Goal: Information Seeking & Learning: Check status

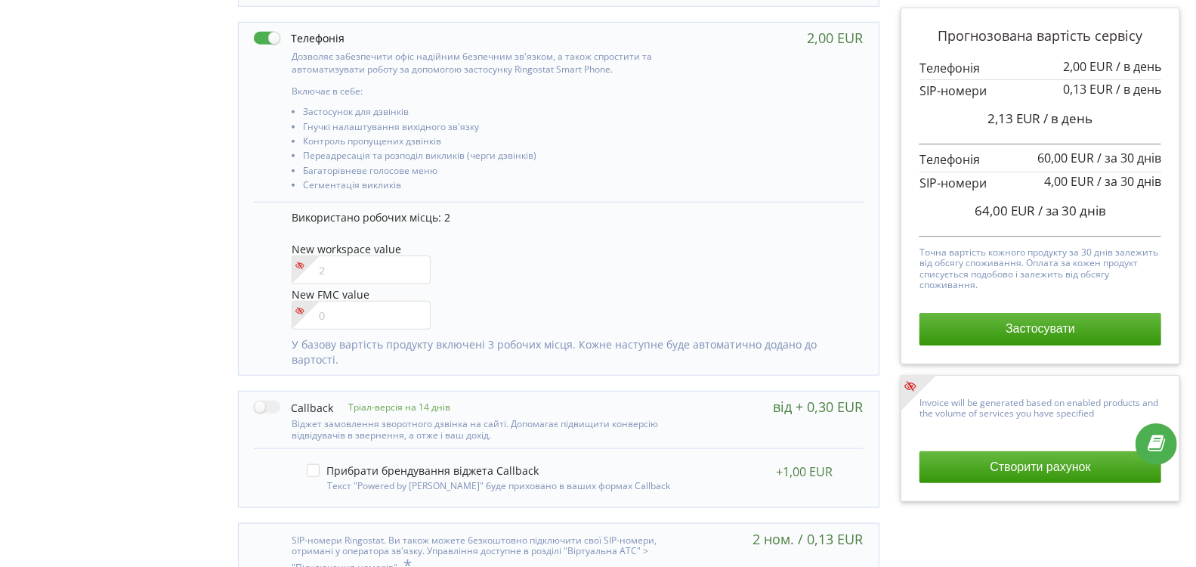
scroll to position [756, 0]
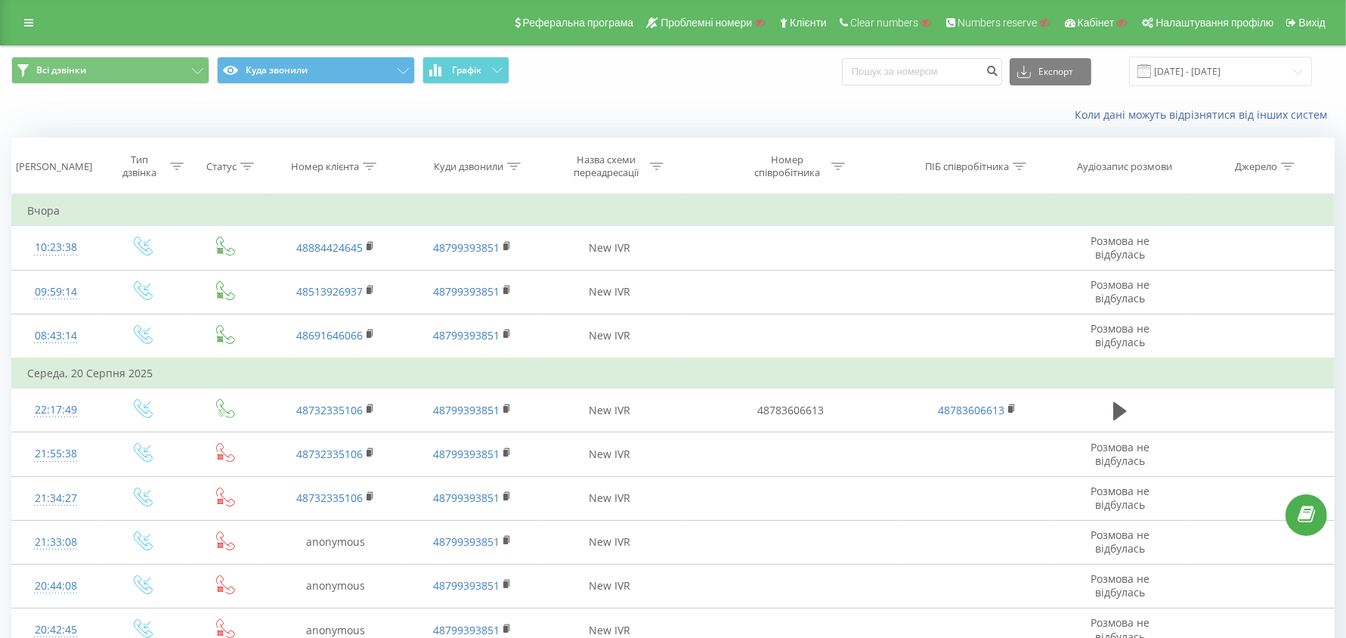
click at [660, 166] on icon at bounding box center [657, 166] width 14 height 8
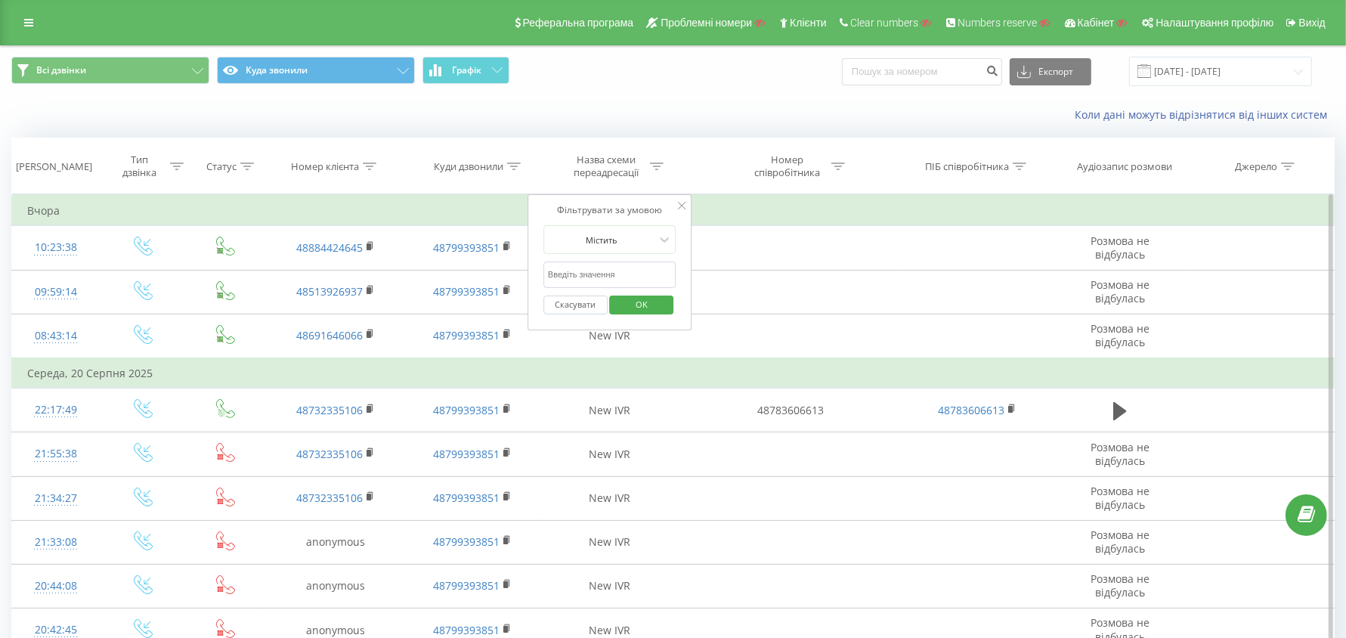
click at [616, 266] on input "text" at bounding box center [609, 274] width 133 height 26
click at [645, 203] on div "Фільтрувати за умовою" at bounding box center [609, 210] width 133 height 15
click at [546, 277] on input "callback" at bounding box center [609, 274] width 133 height 26
click at [546, 276] on input "callback" at bounding box center [609, 274] width 133 height 26
type input "Callback"
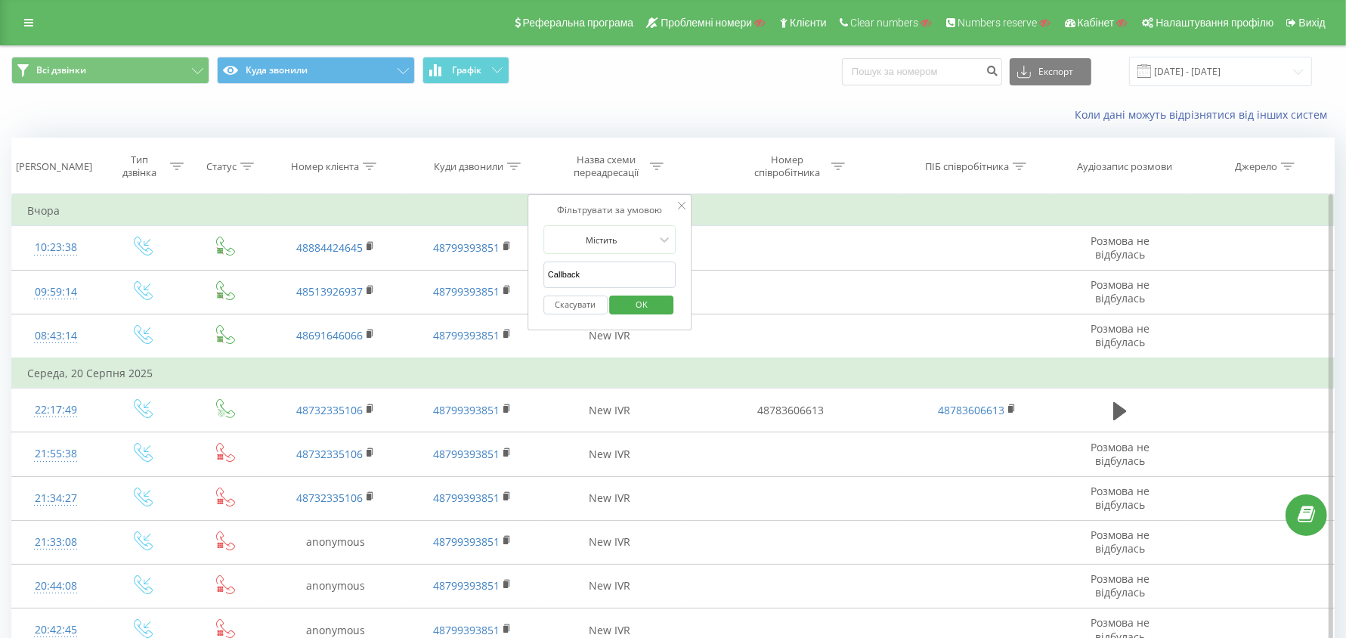
click at [648, 306] on span "OK" at bounding box center [641, 303] width 42 height 23
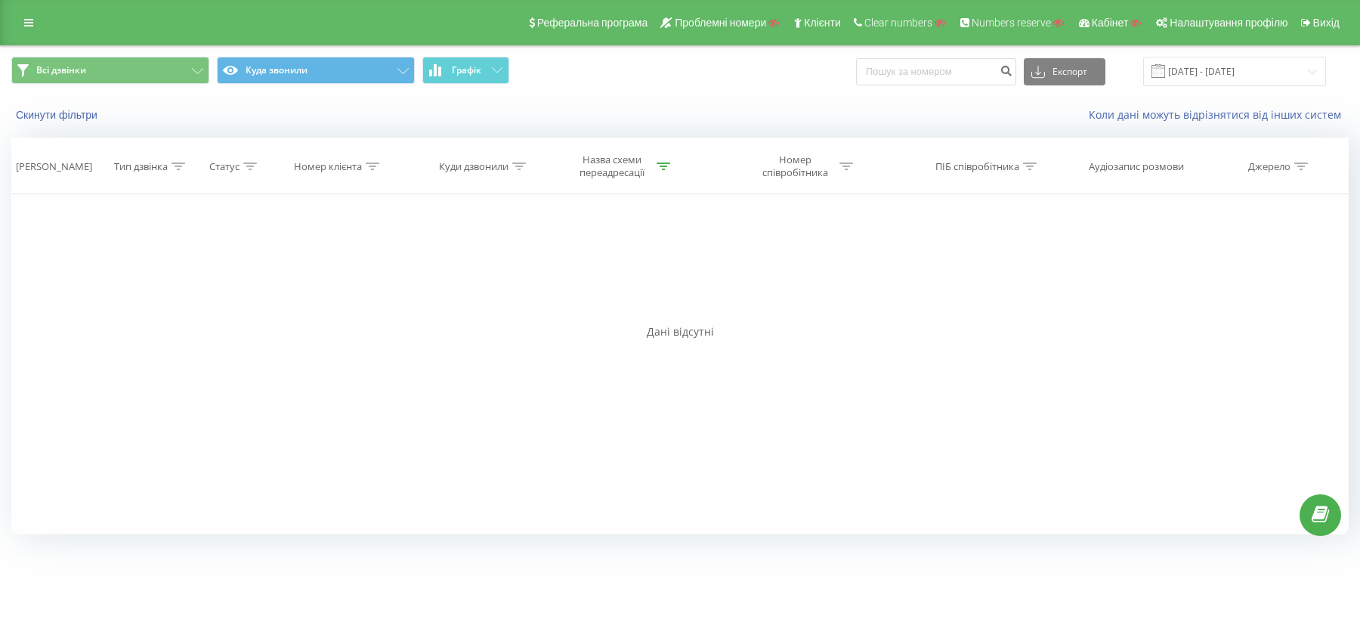
click at [664, 163] on icon at bounding box center [664, 166] width 14 height 8
click at [589, 300] on button "Скасувати" at bounding box center [582, 304] width 64 height 19
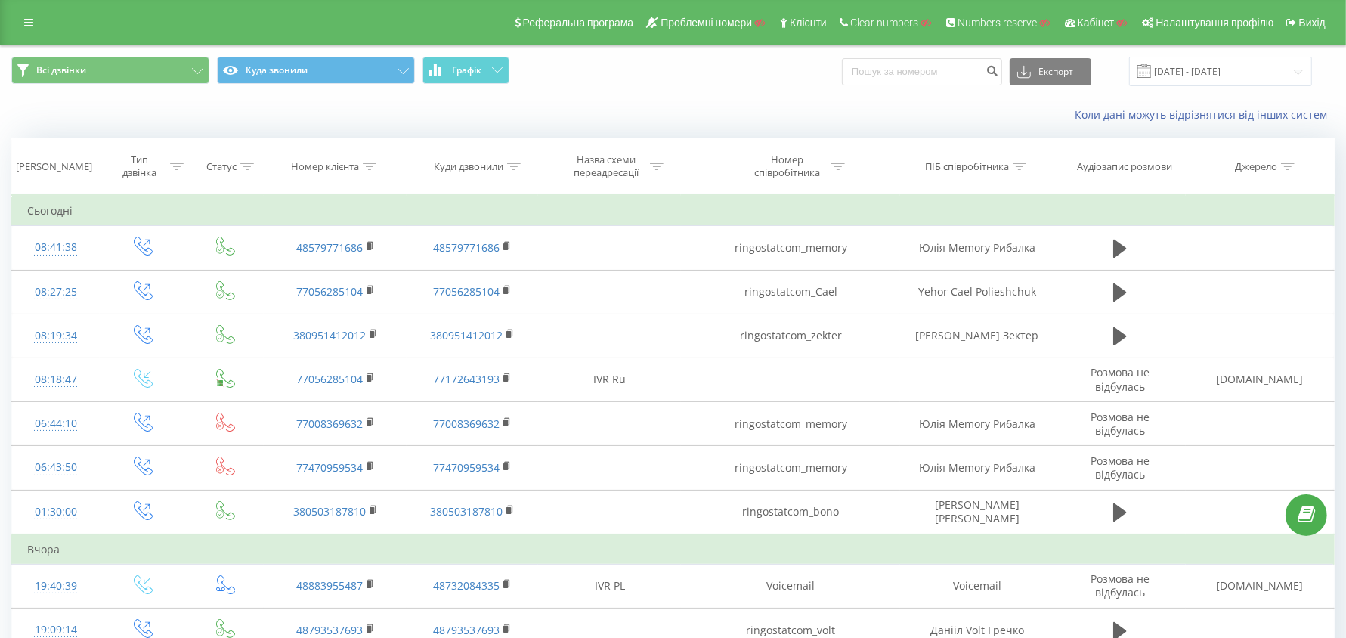
click at [1024, 167] on icon at bounding box center [1020, 166] width 14 height 8
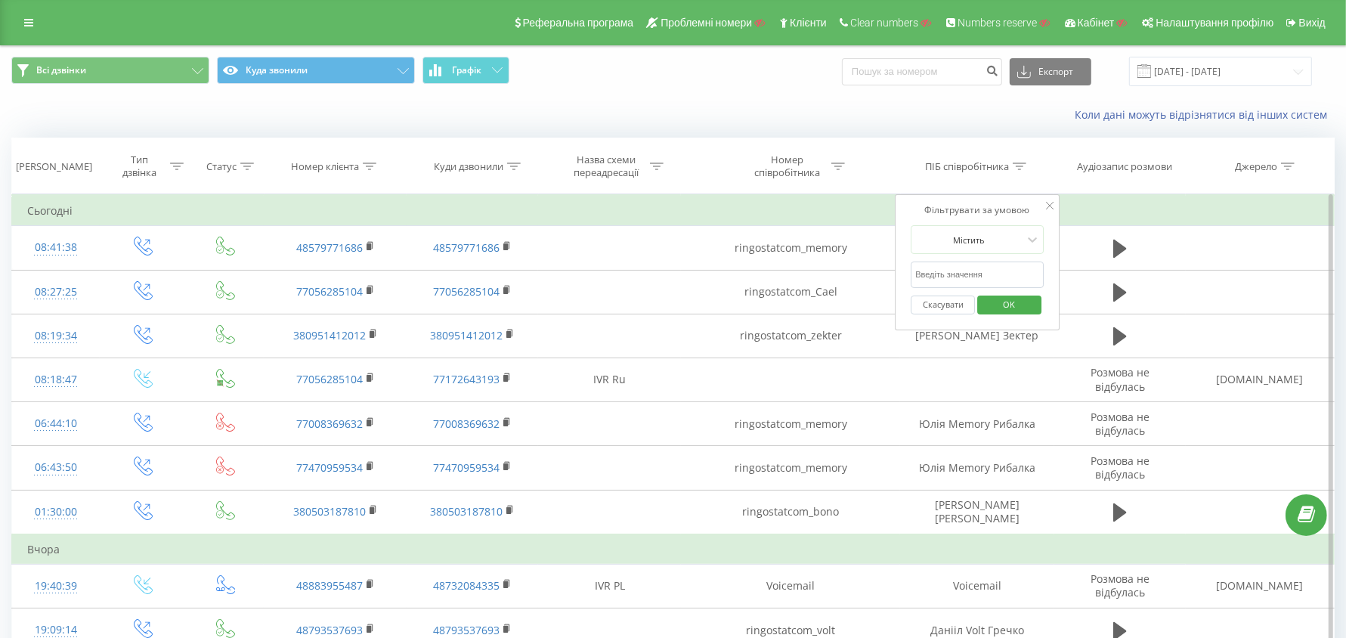
click at [956, 273] on input "text" at bounding box center [977, 274] width 133 height 26
type input "Raya"
click at [972, 200] on div "Фільтрувати за умовою Містить Raya Скасувати OK" at bounding box center [977, 262] width 165 height 136
click at [1018, 293] on span "OK" at bounding box center [1009, 303] width 42 height 23
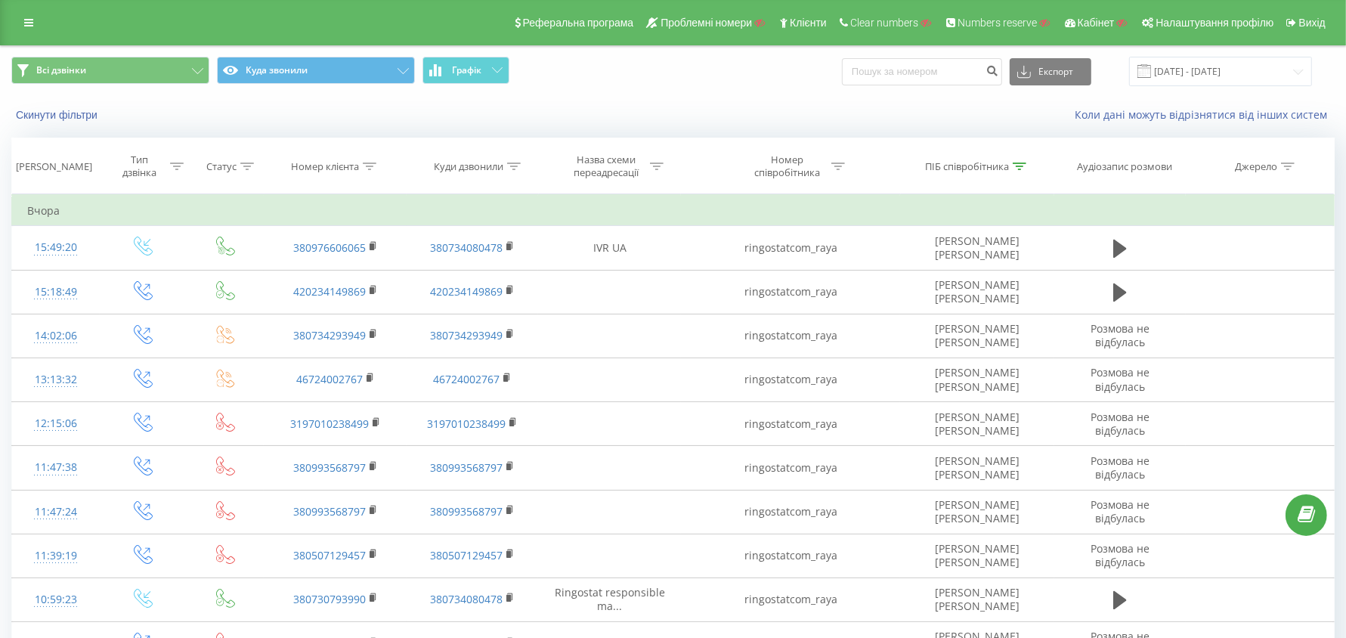
click at [180, 169] on icon at bounding box center [177, 166] width 14 height 8
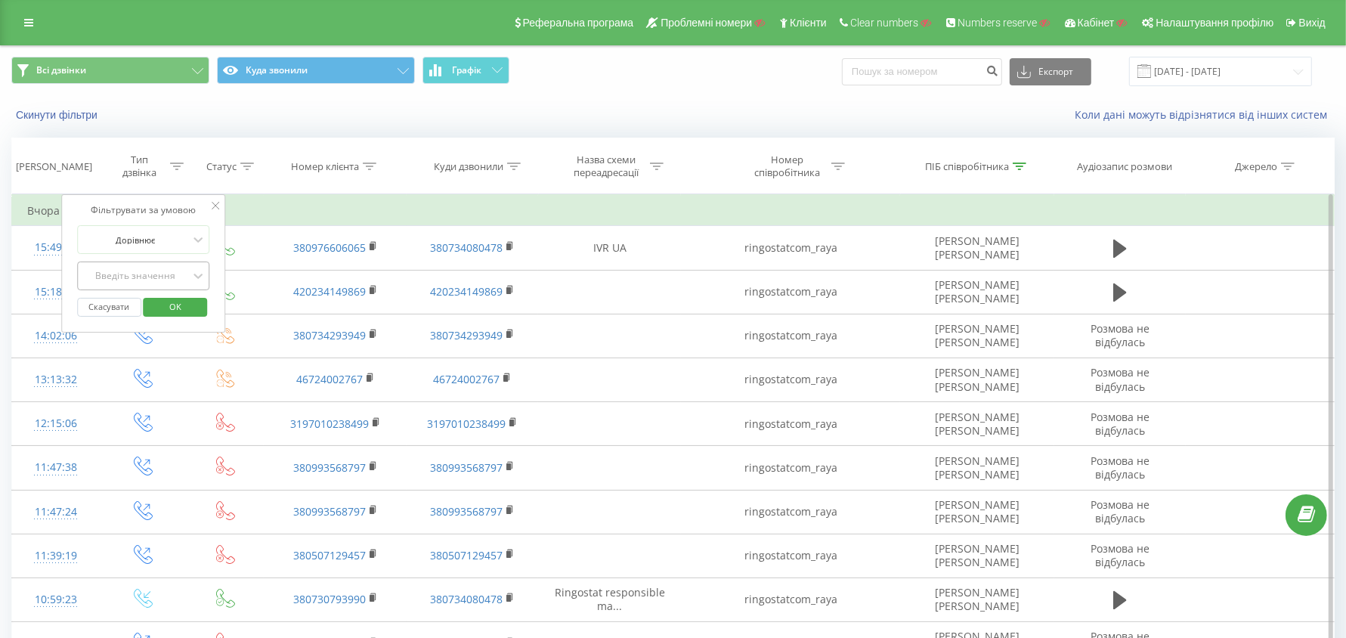
click at [147, 280] on div at bounding box center [135, 276] width 107 height 14
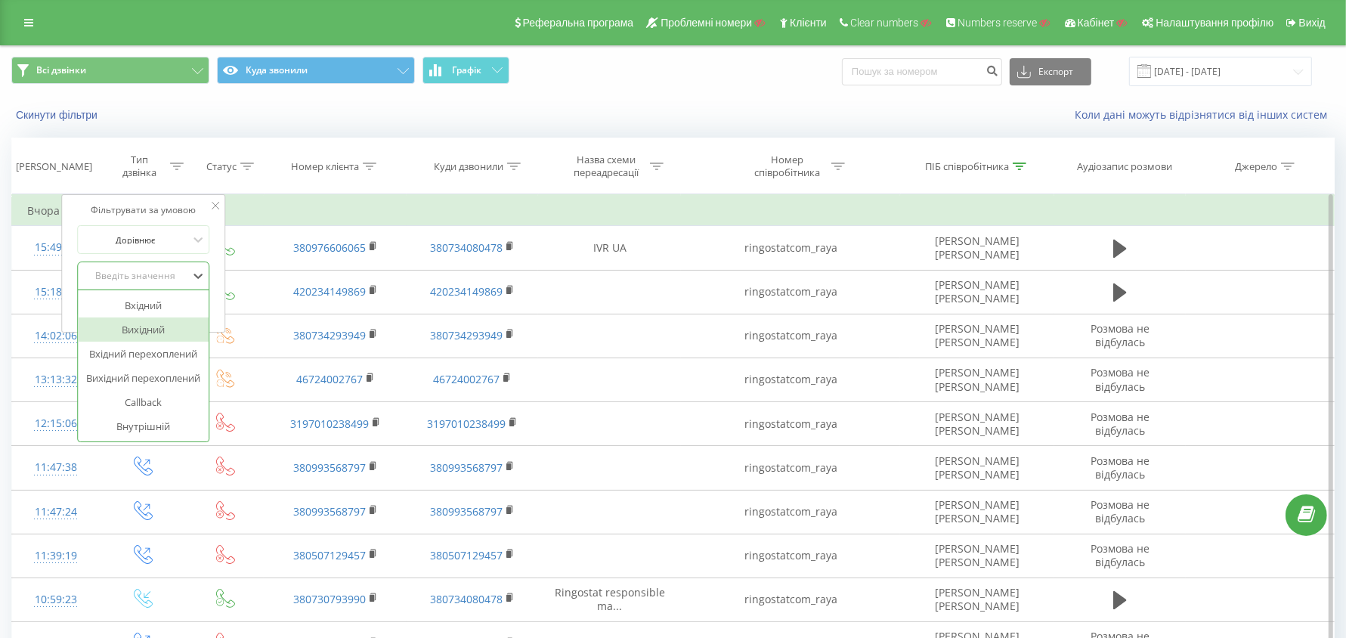
click at [150, 308] on div "Вхідний" at bounding box center [143, 305] width 131 height 24
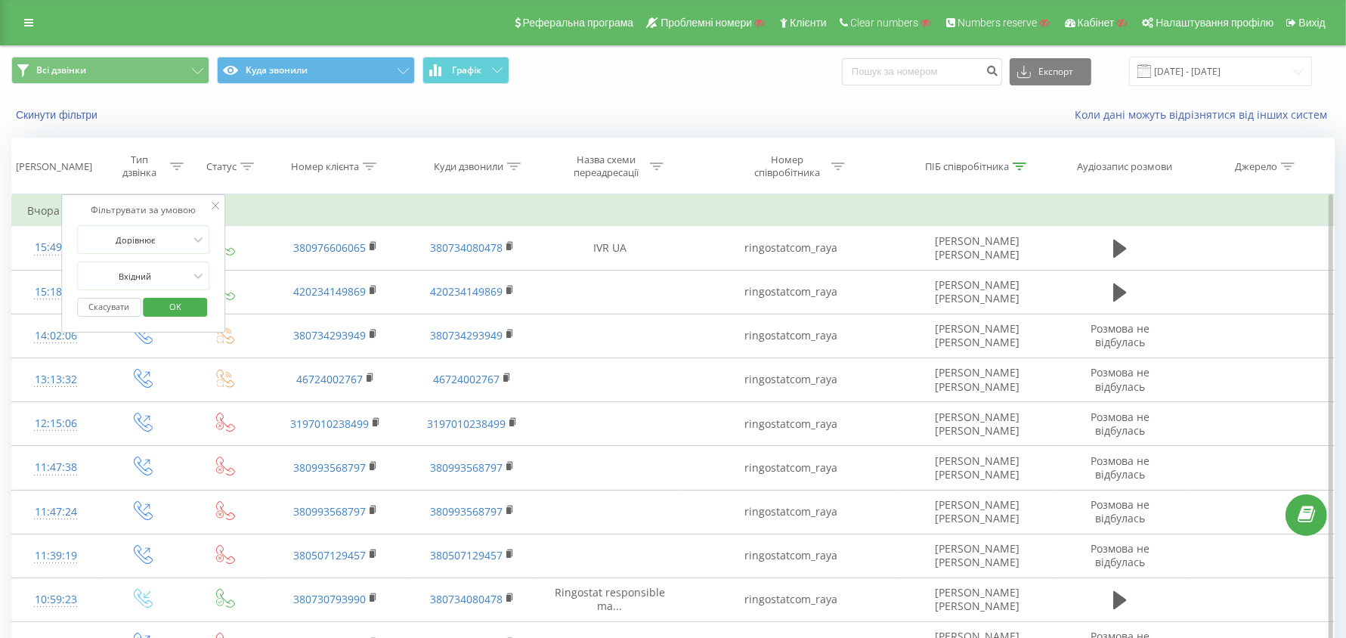
click at [167, 307] on span "OK" at bounding box center [175, 306] width 42 height 23
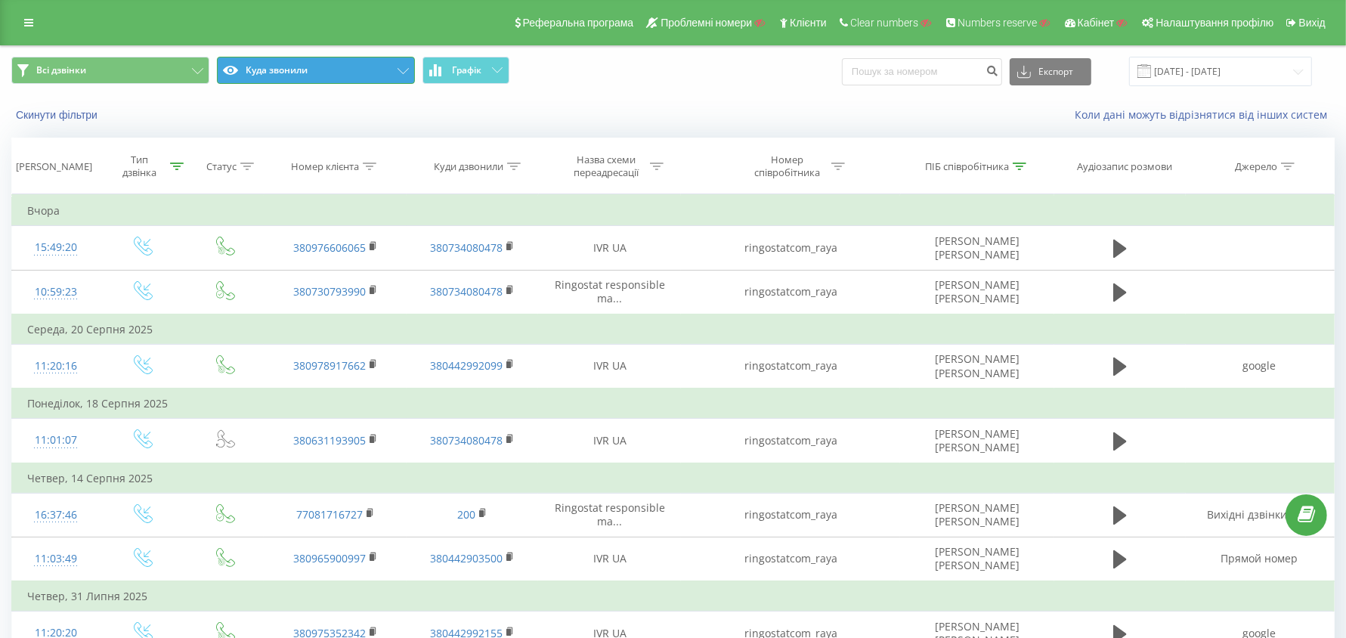
click at [320, 69] on button "Куда звонили" at bounding box center [316, 70] width 198 height 27
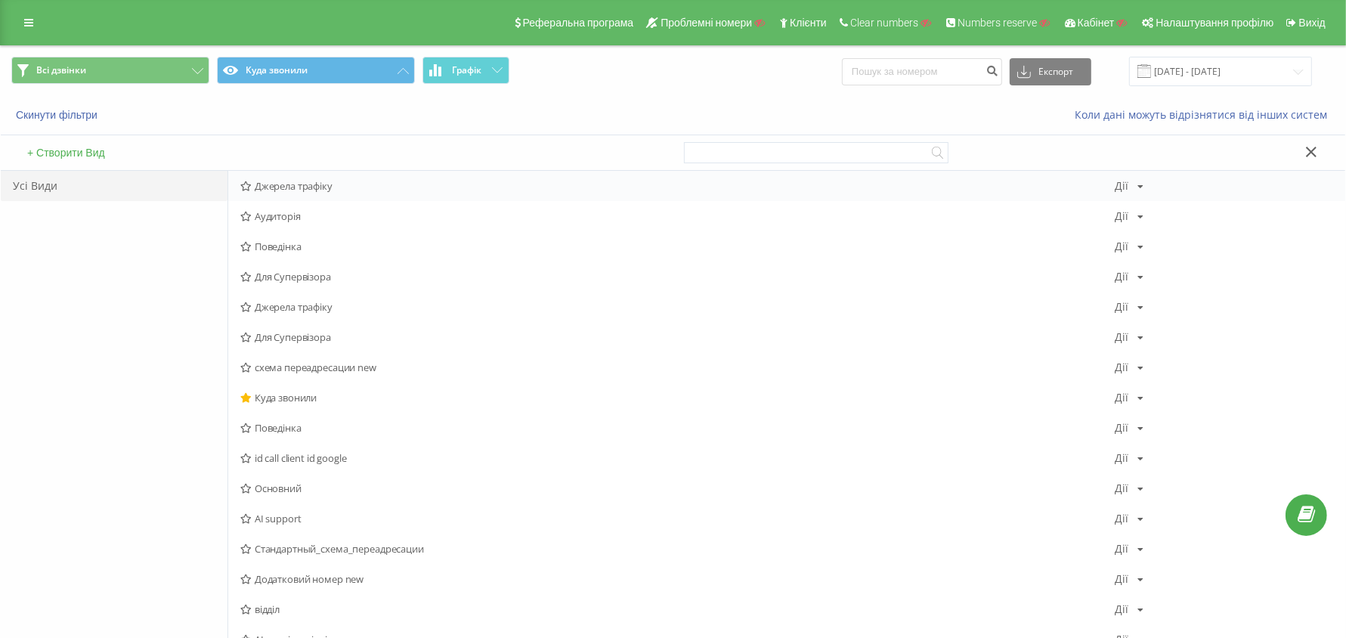
click at [295, 186] on span "Джерела трафіку" at bounding box center [677, 186] width 874 height 11
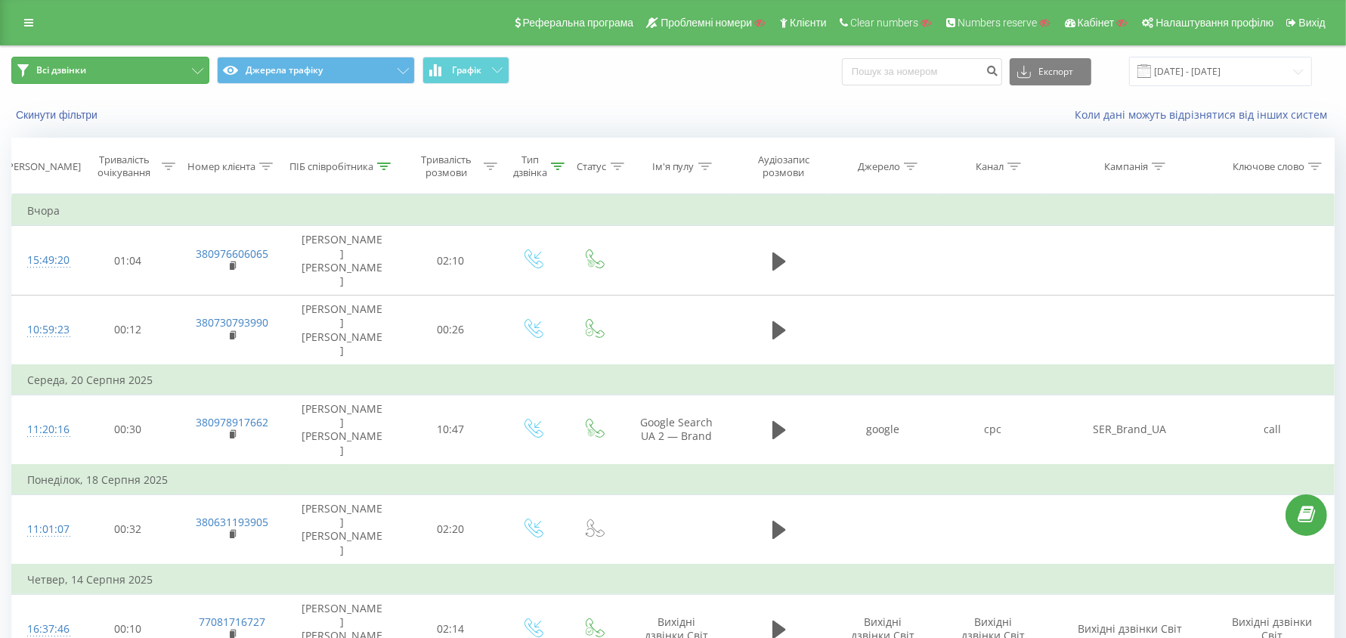
click at [176, 72] on button "Всі дзвінки" at bounding box center [110, 70] width 198 height 27
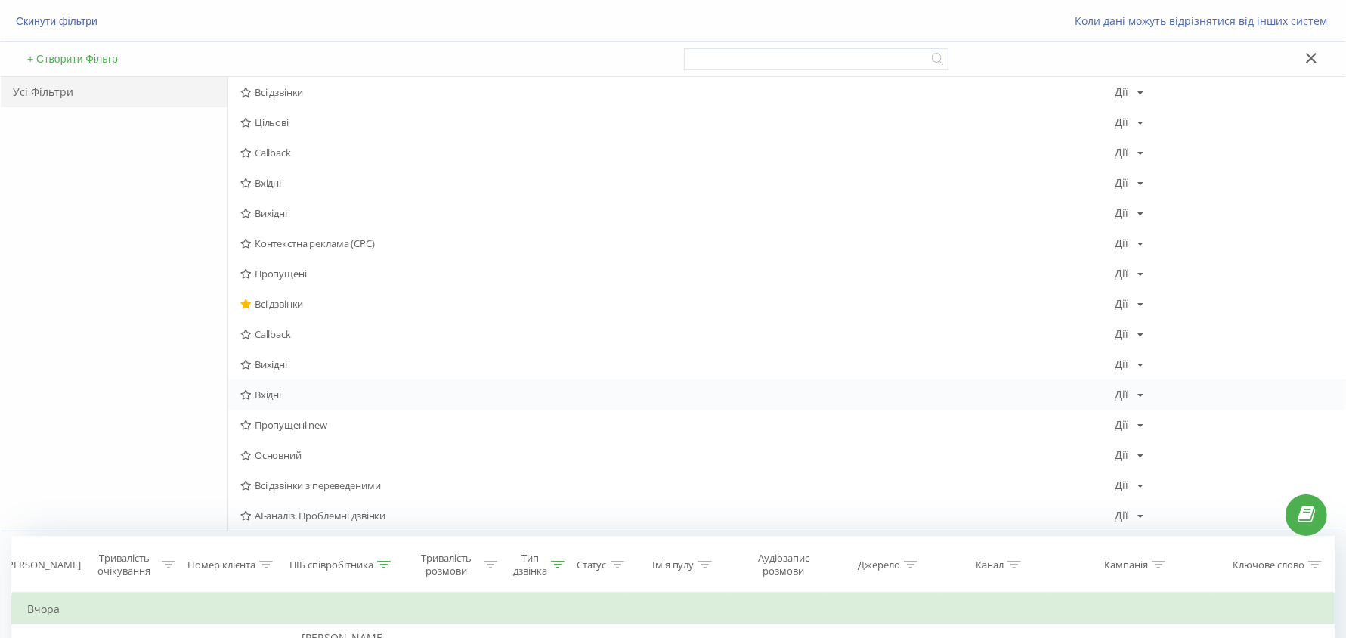
scroll to position [94, 0]
click at [366, 480] on span "Всі дзвінки з переведеними" at bounding box center [677, 484] width 874 height 11
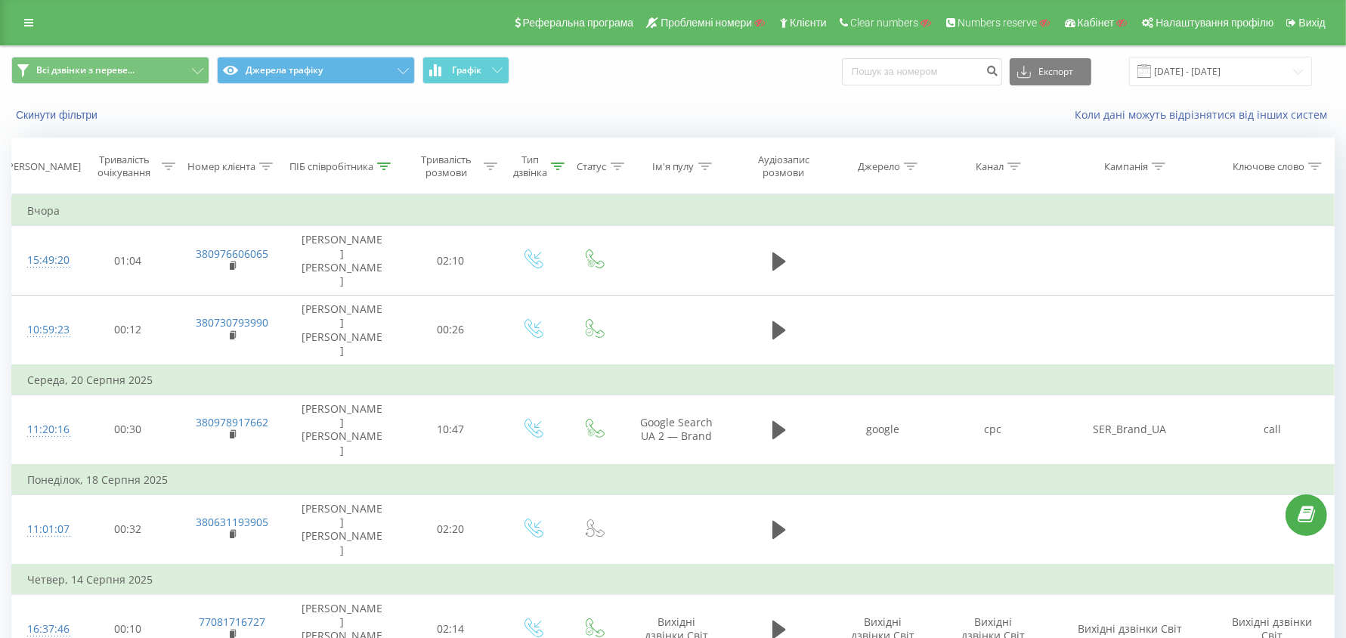
click at [382, 162] on icon at bounding box center [385, 166] width 14 height 8
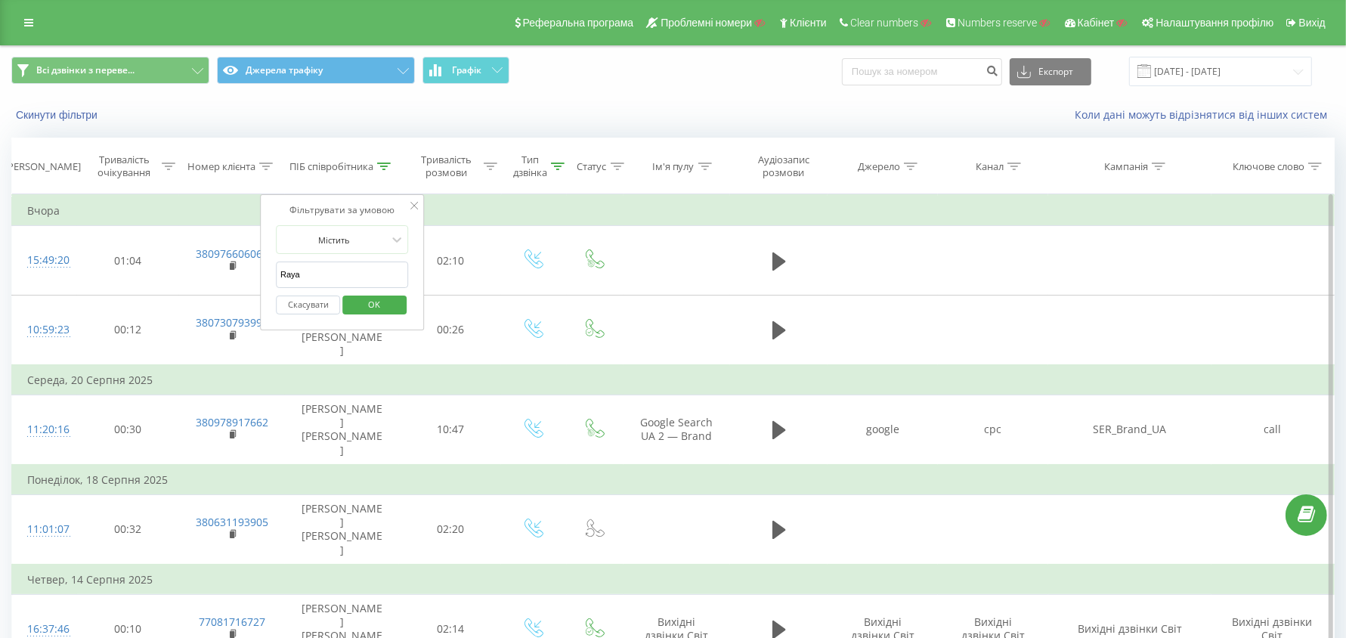
click at [325, 299] on button "Скасувати" at bounding box center [308, 304] width 64 height 19
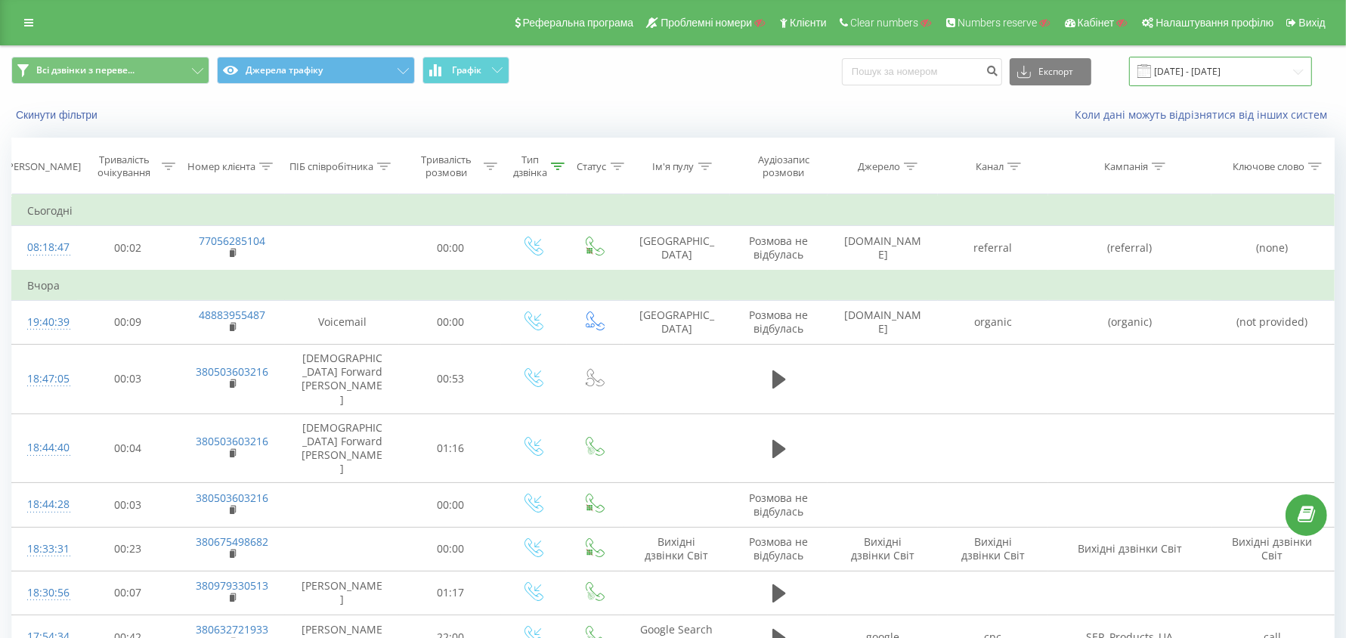
click at [1187, 72] on input "[DATE] - [DATE]" at bounding box center [1220, 71] width 183 height 29
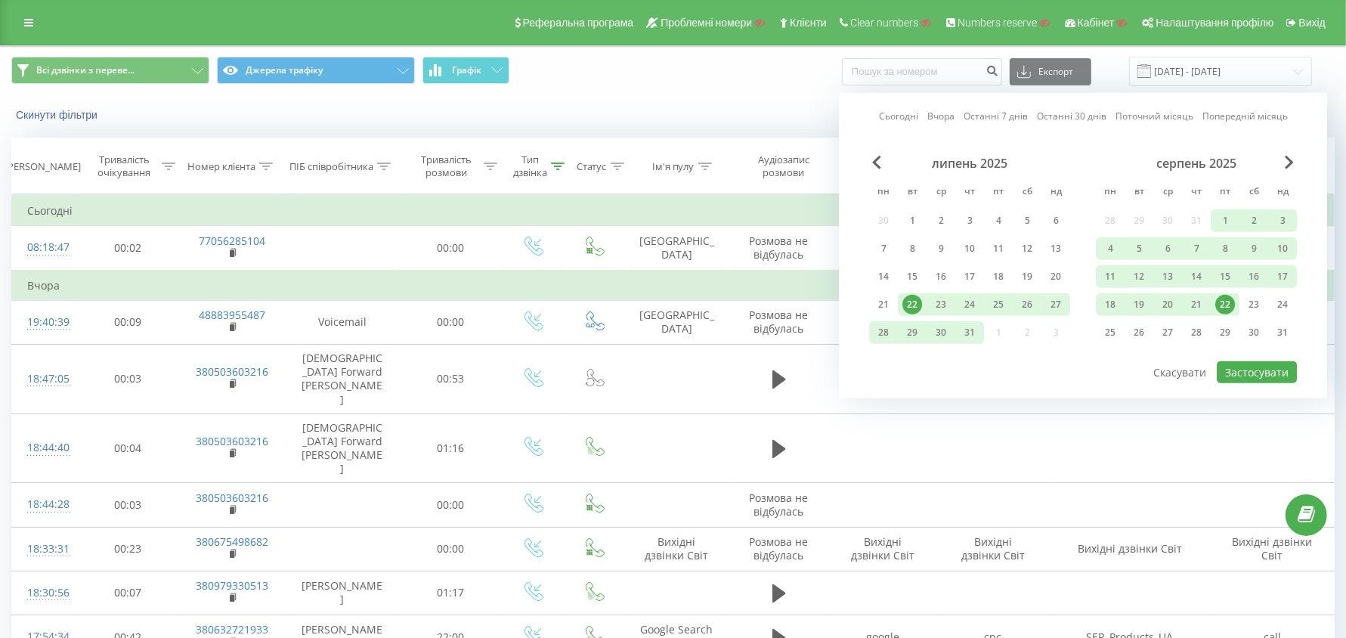
click at [941, 113] on link "Вчора" at bounding box center [940, 116] width 27 height 14
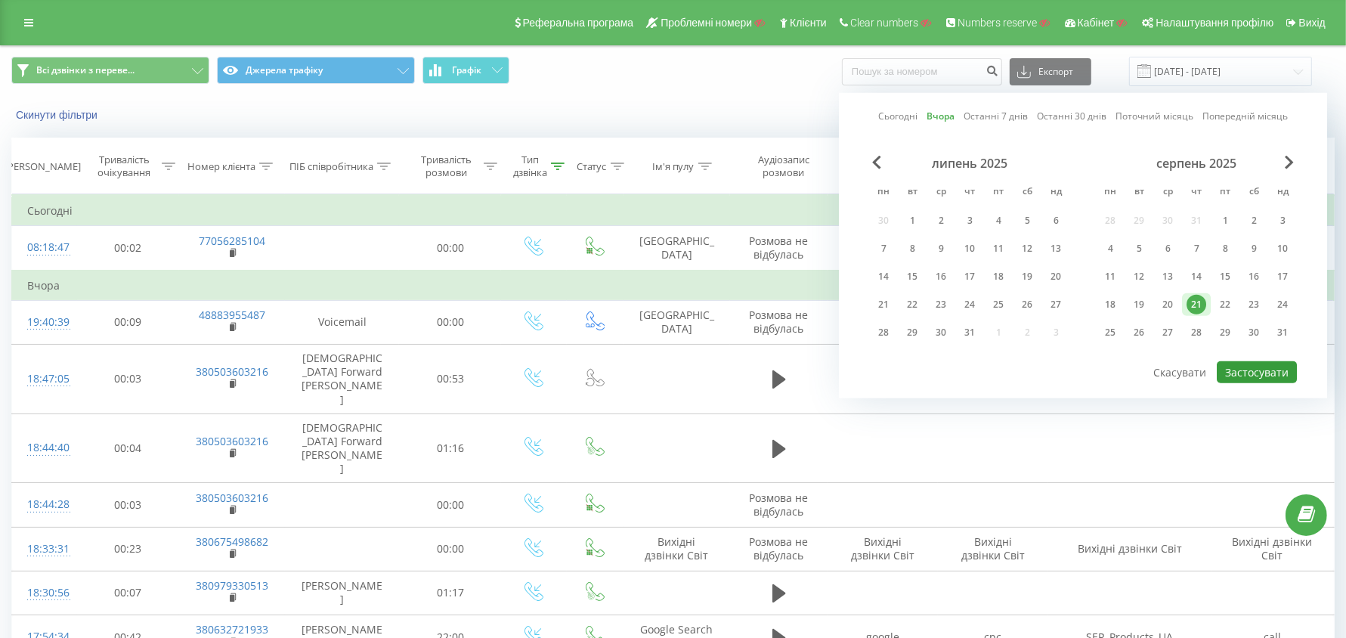
click at [1264, 367] on button "Застосувати" at bounding box center [1257, 372] width 80 height 22
type input "21.08.2025 - 21.08.2025"
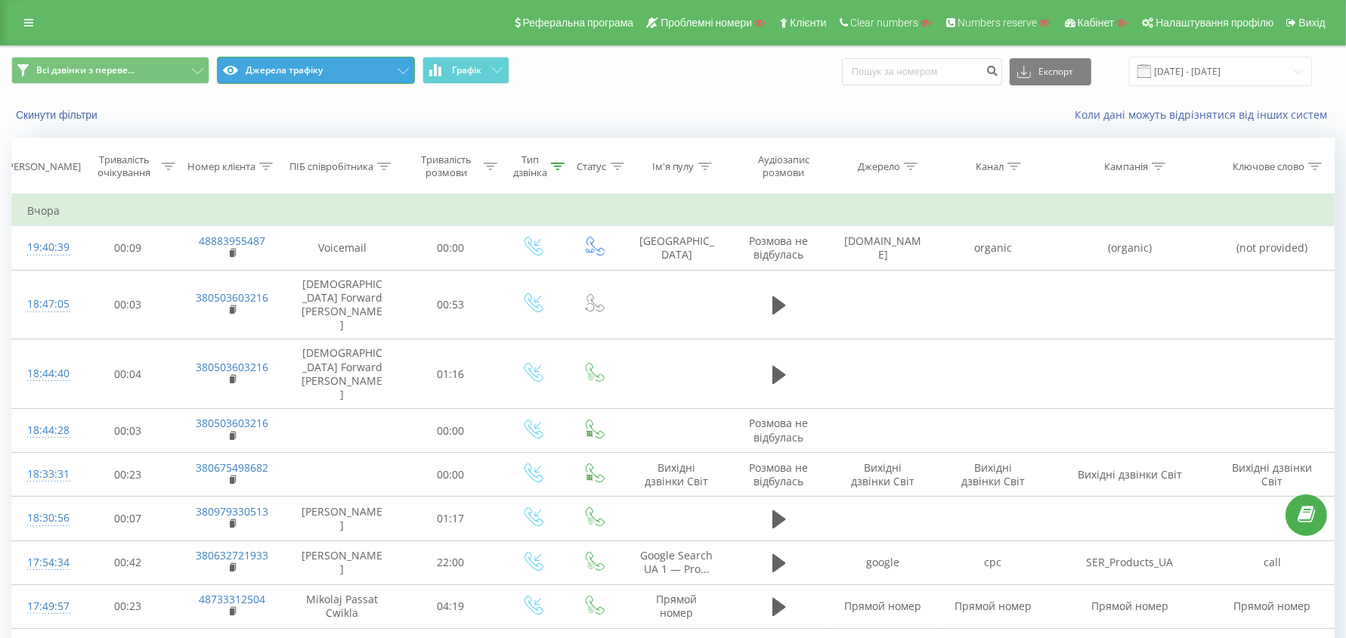
click at [324, 70] on button "Джерела трафіку" at bounding box center [316, 70] width 198 height 27
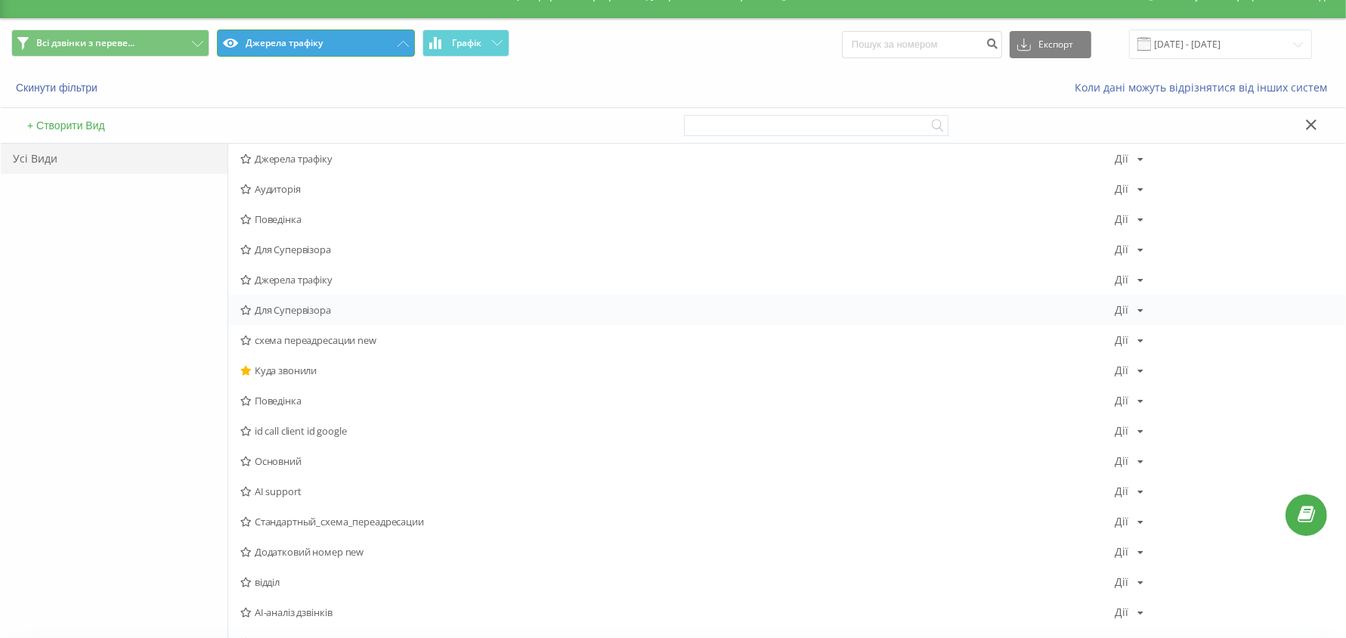
scroll to position [94, 0]
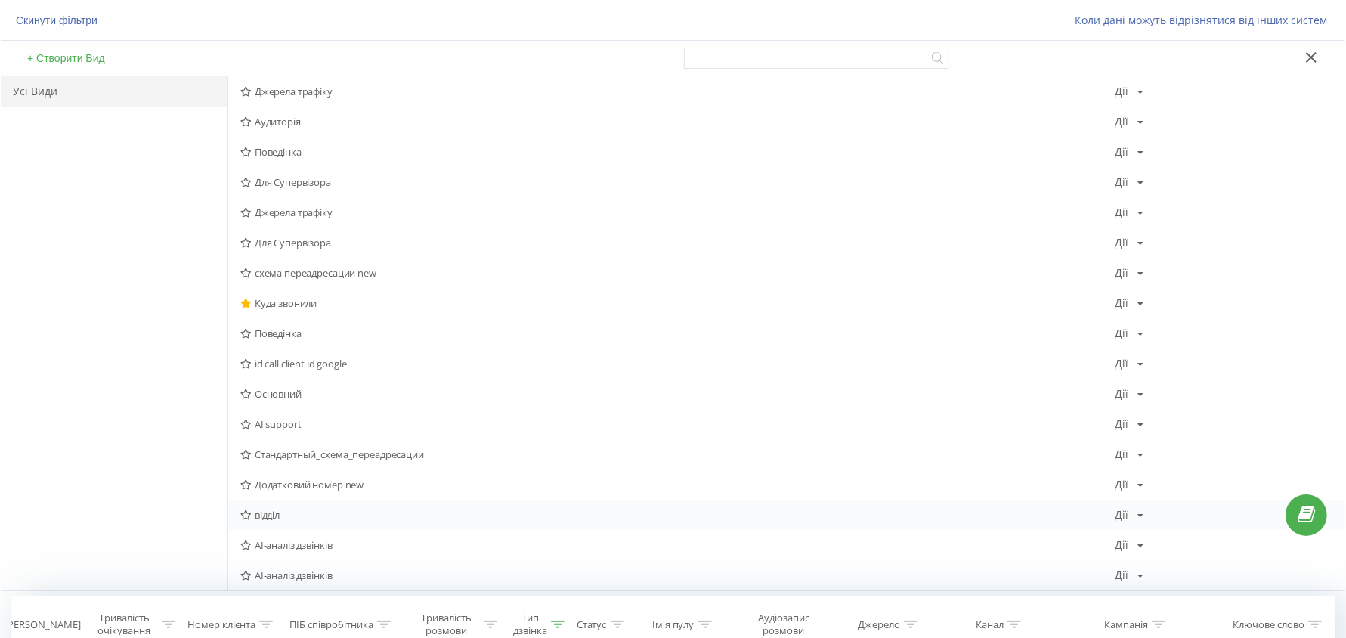
click at [274, 509] on span "відділ" at bounding box center [677, 514] width 874 height 11
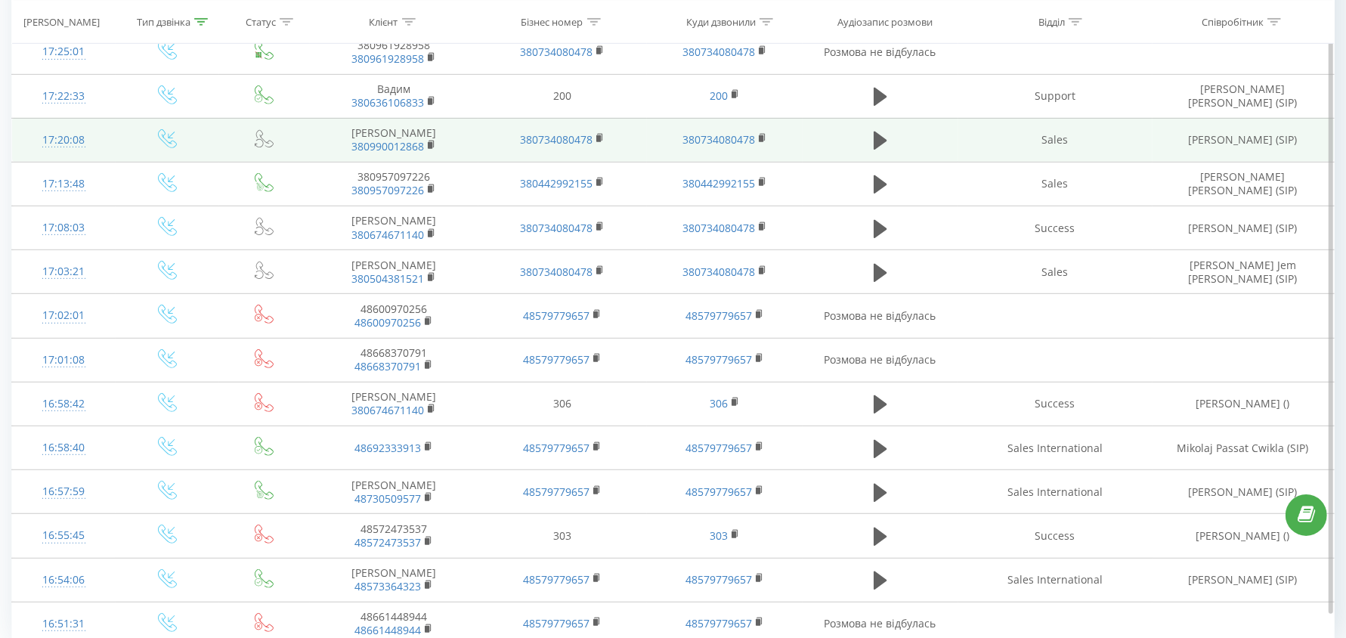
scroll to position [722, 0]
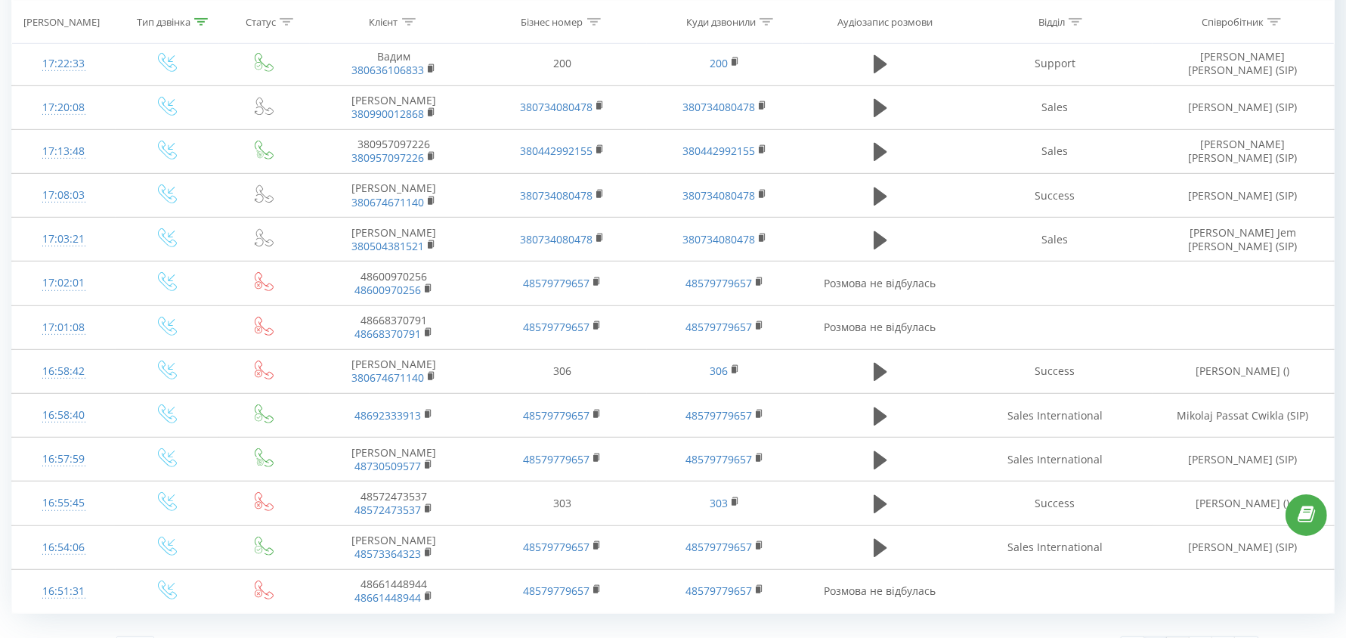
click at [1175, 637] on link "2" at bounding box center [1178, 647] width 23 height 21
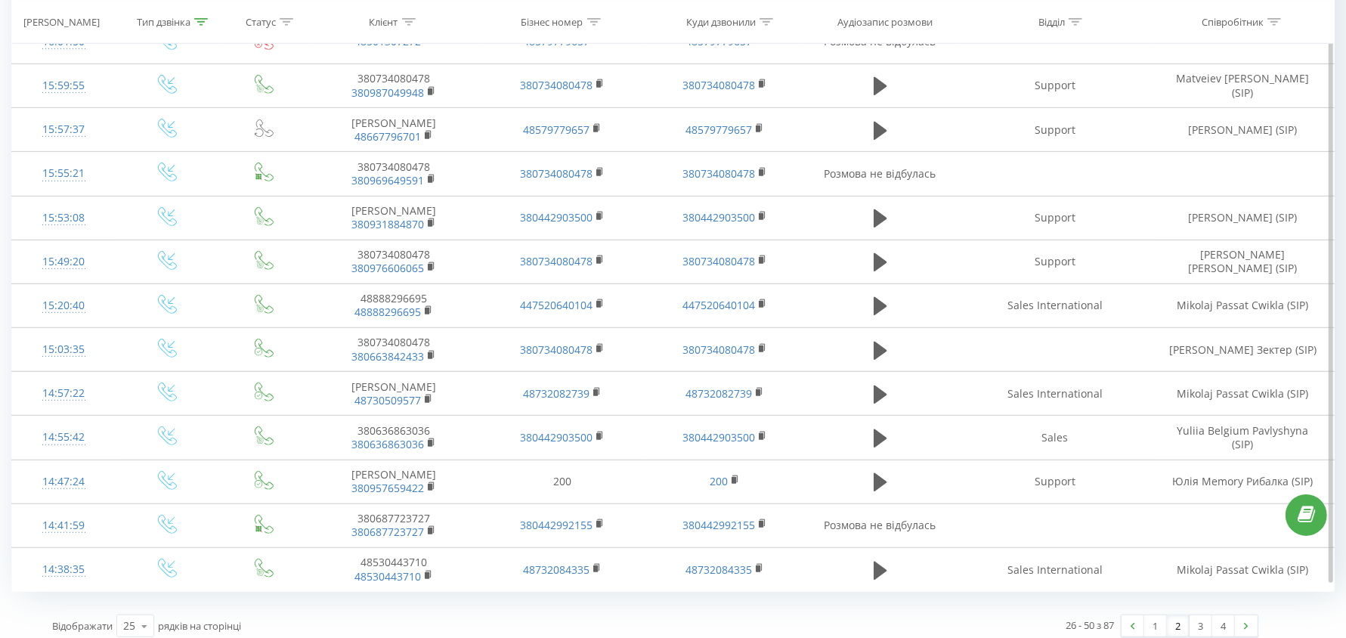
scroll to position [722, 0]
click at [1194, 614] on link "3" at bounding box center [1200, 624] width 23 height 21
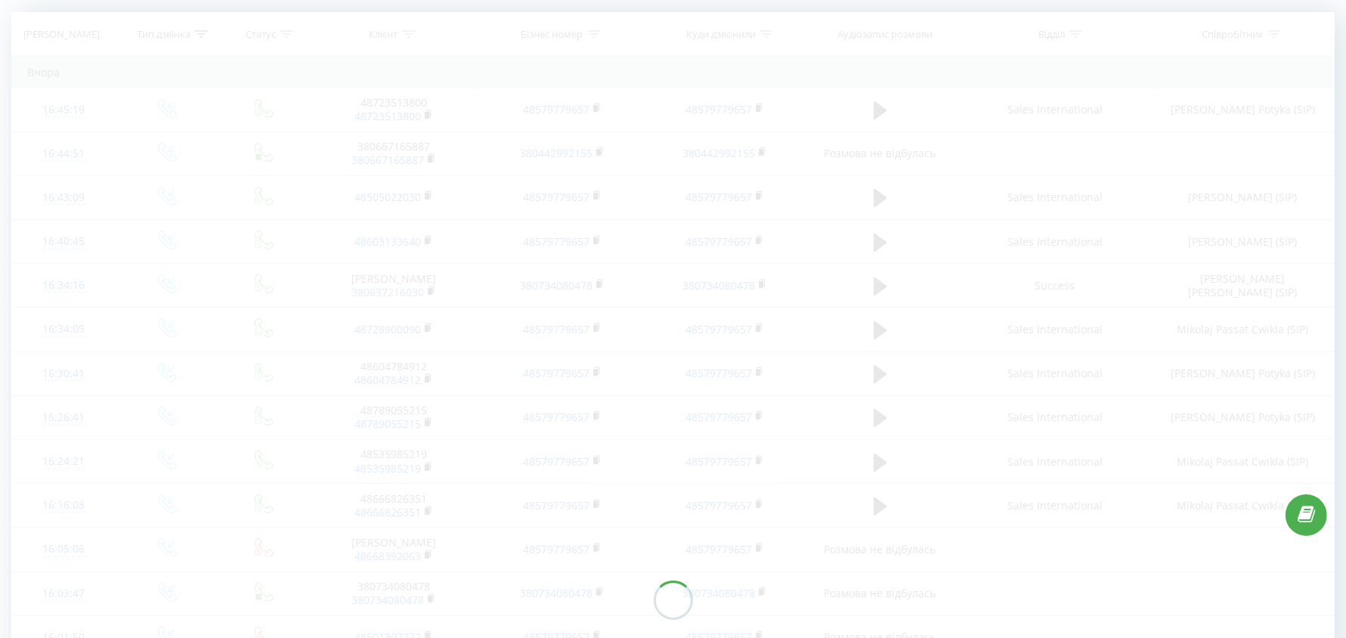
scroll to position [99, 0]
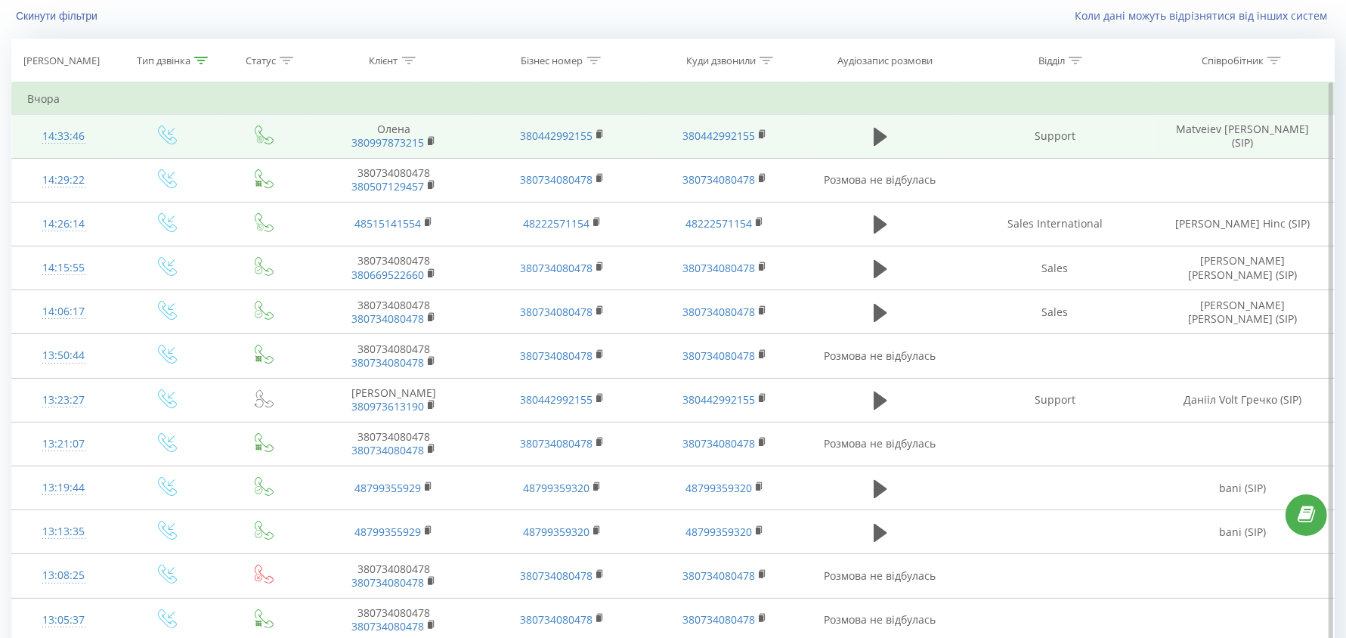
click at [1064, 129] on td "Support" at bounding box center [1055, 136] width 194 height 44
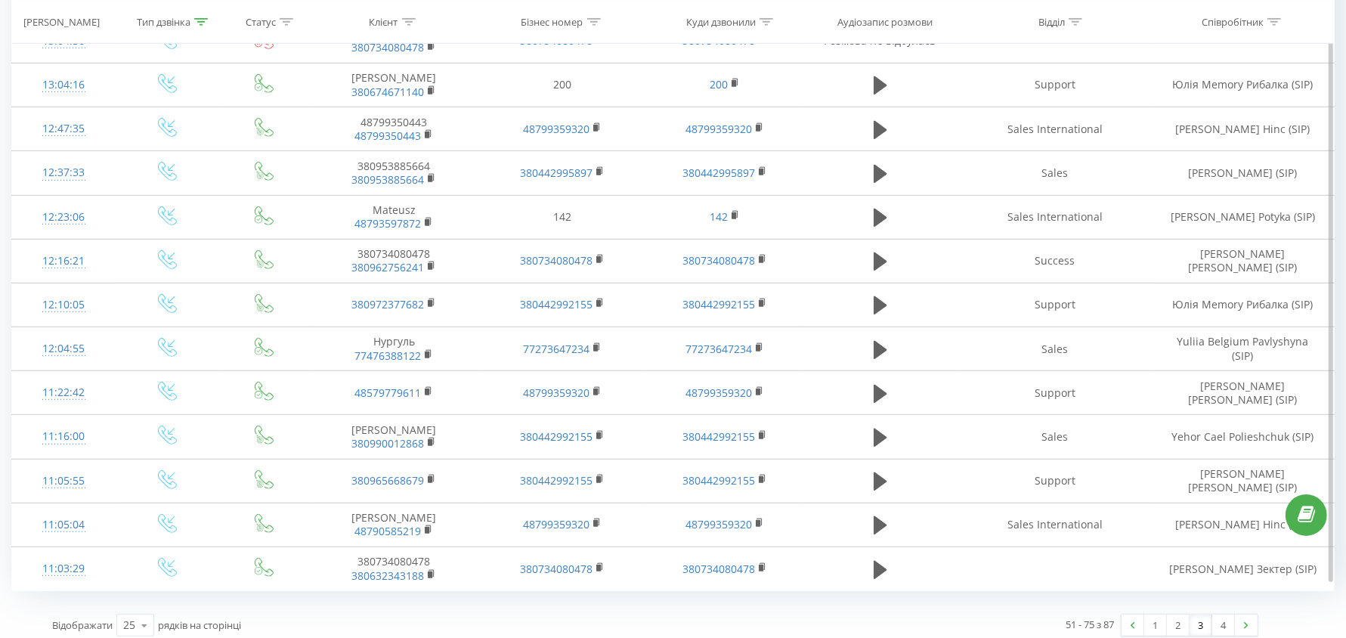
scroll to position [722, 0]
click at [1217, 615] on link "4" at bounding box center [1223, 624] width 23 height 21
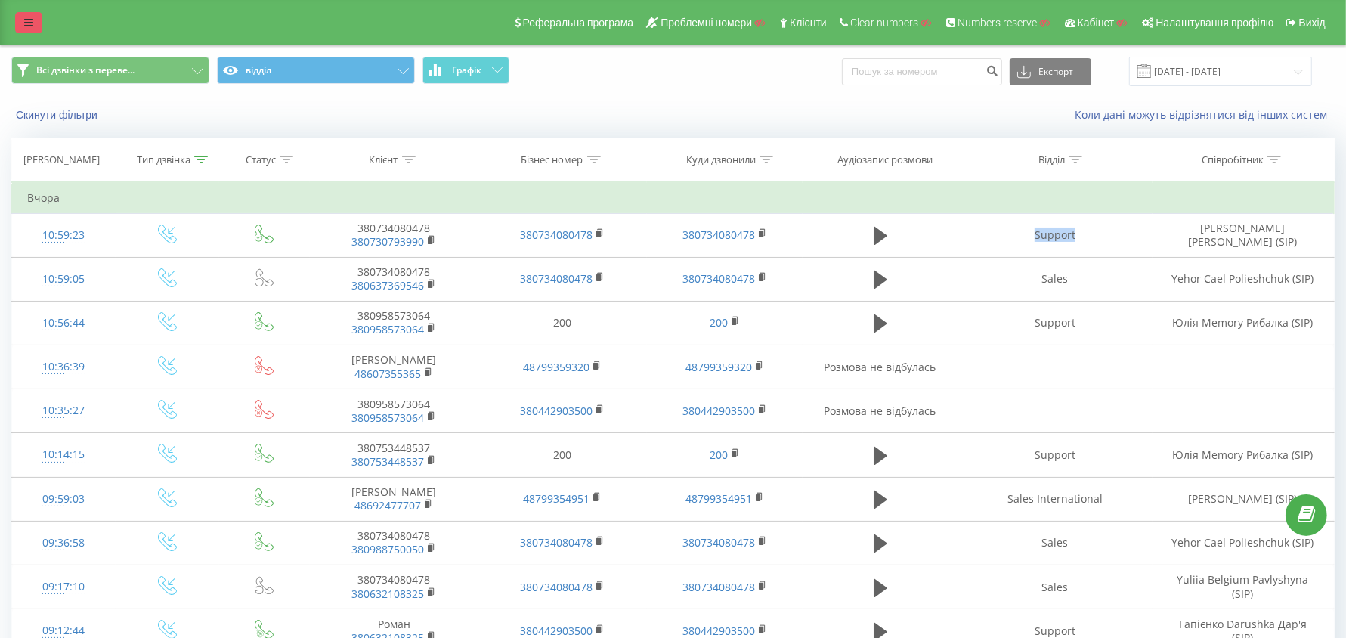
click at [20, 24] on link at bounding box center [28, 22] width 27 height 21
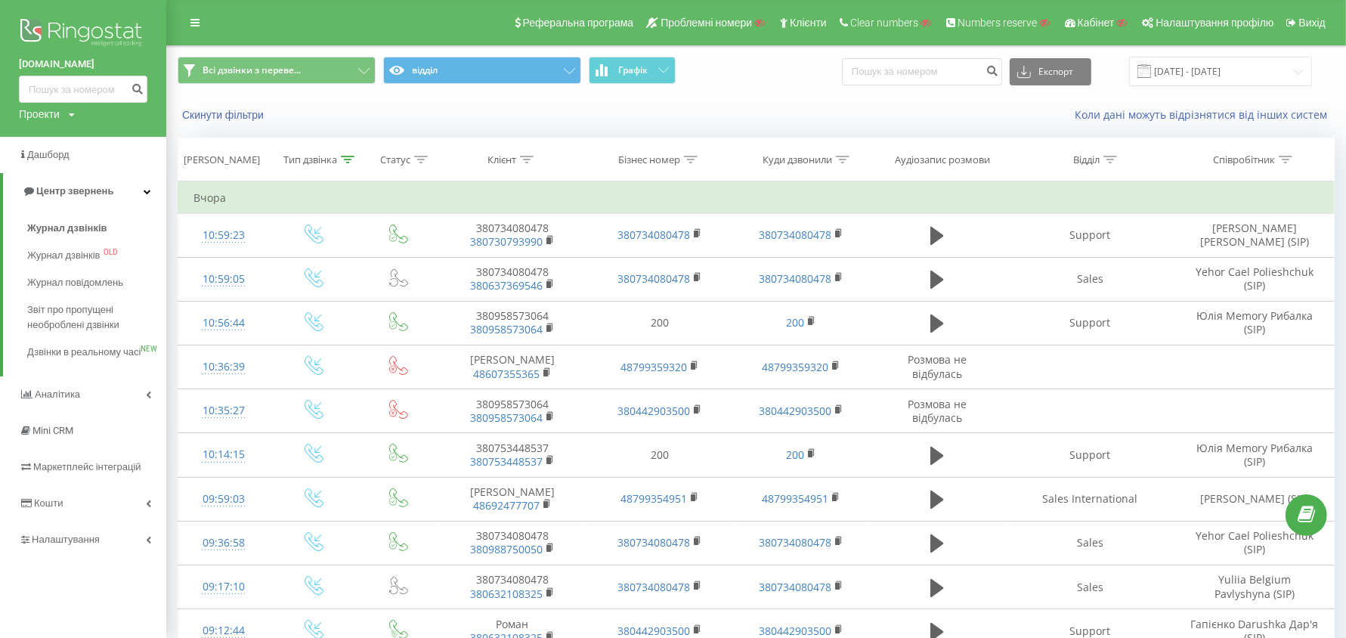
click at [29, 110] on div "Проекти" at bounding box center [39, 114] width 41 height 15
click at [42, 128] on input "text" at bounding box center [61, 137] width 76 height 22
paste input "fraume"
type input "fraume"
click at [129, 138] on link "Пошук" at bounding box center [121, 137] width 45 height 22
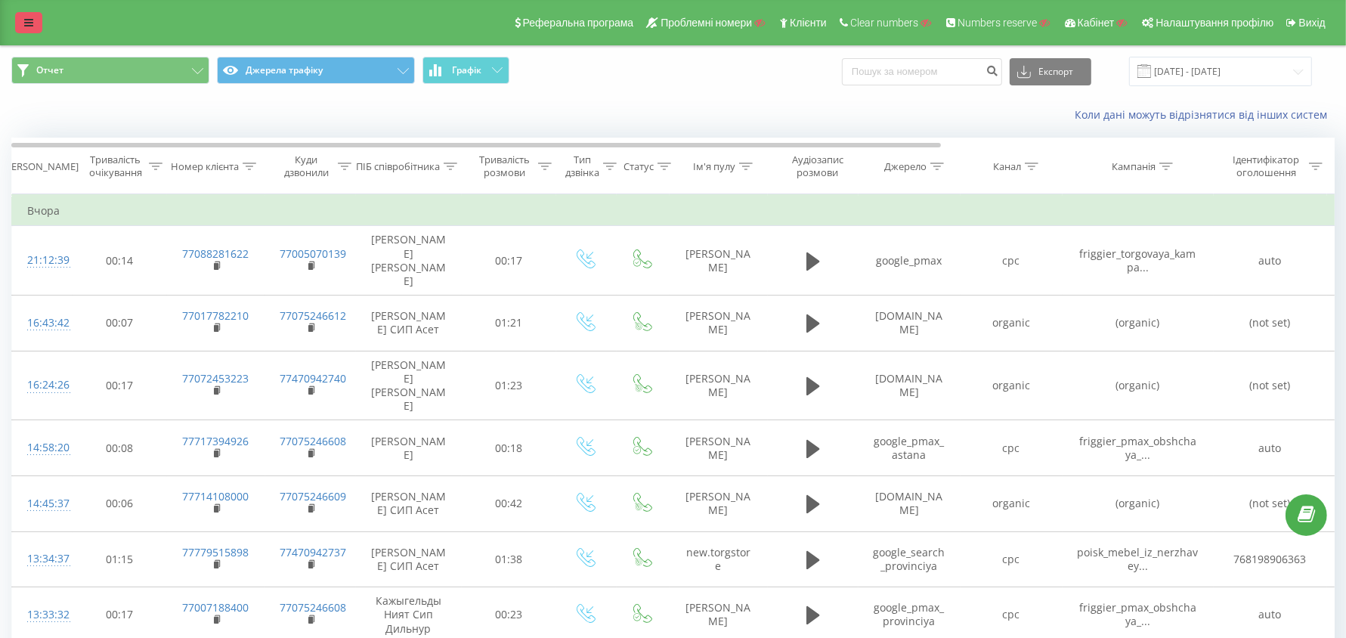
click at [40, 26] on link at bounding box center [28, 22] width 27 height 21
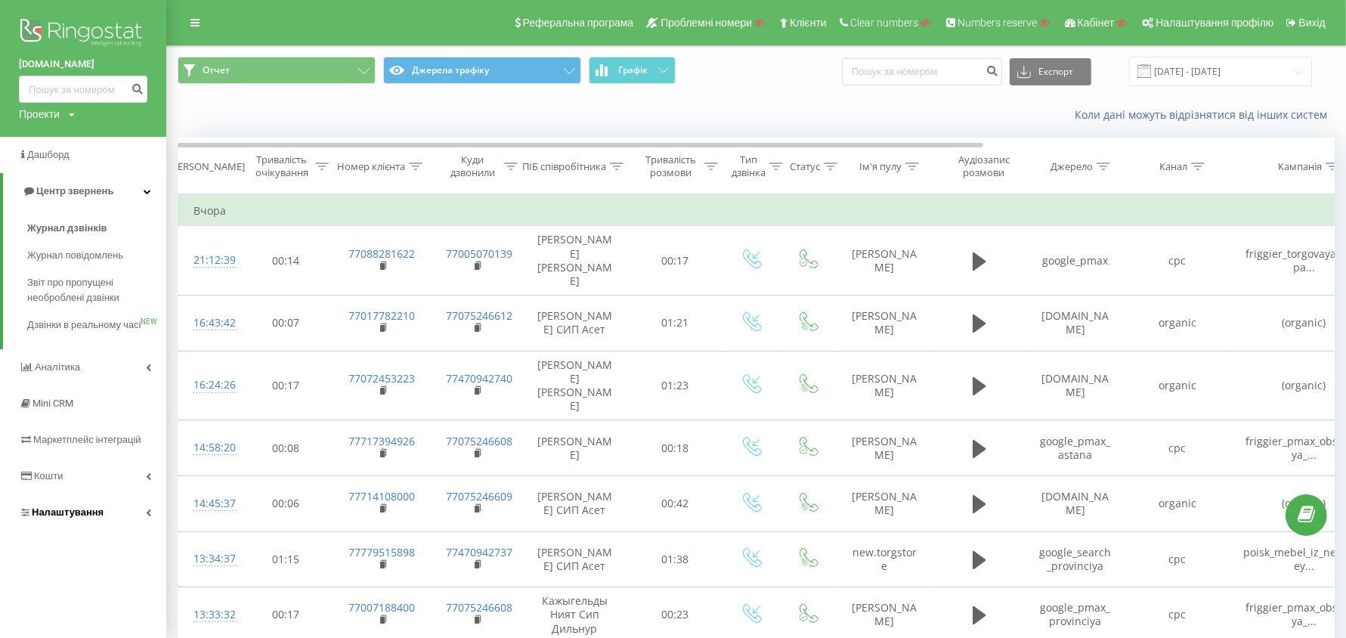
click at [84, 518] on span "Налаштування" at bounding box center [68, 511] width 72 height 11
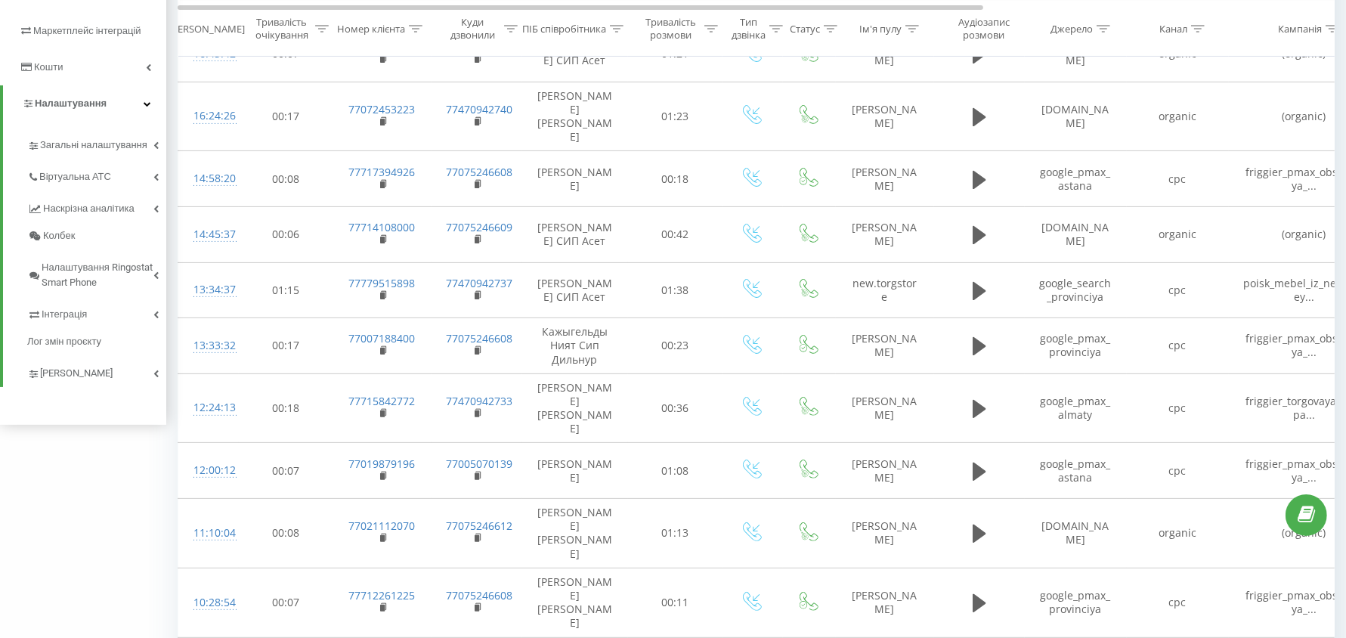
scroll to position [283, 0]
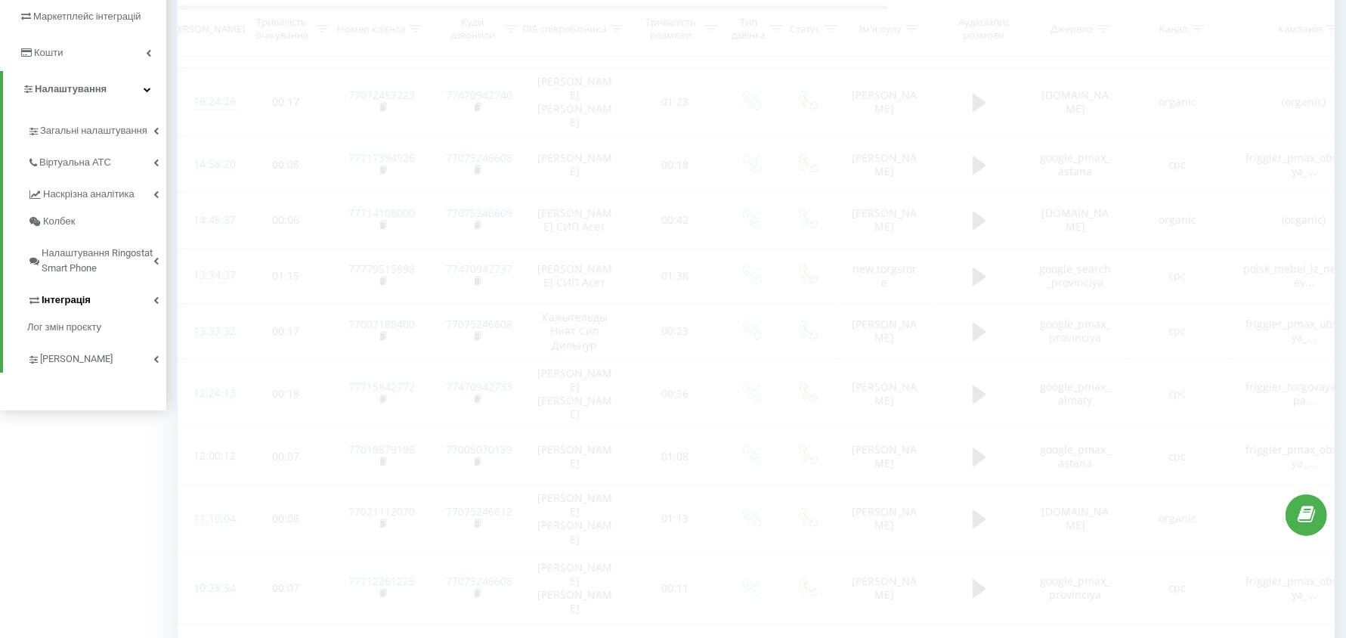
click at [91, 300] on link "Інтеграція" at bounding box center [96, 298] width 139 height 32
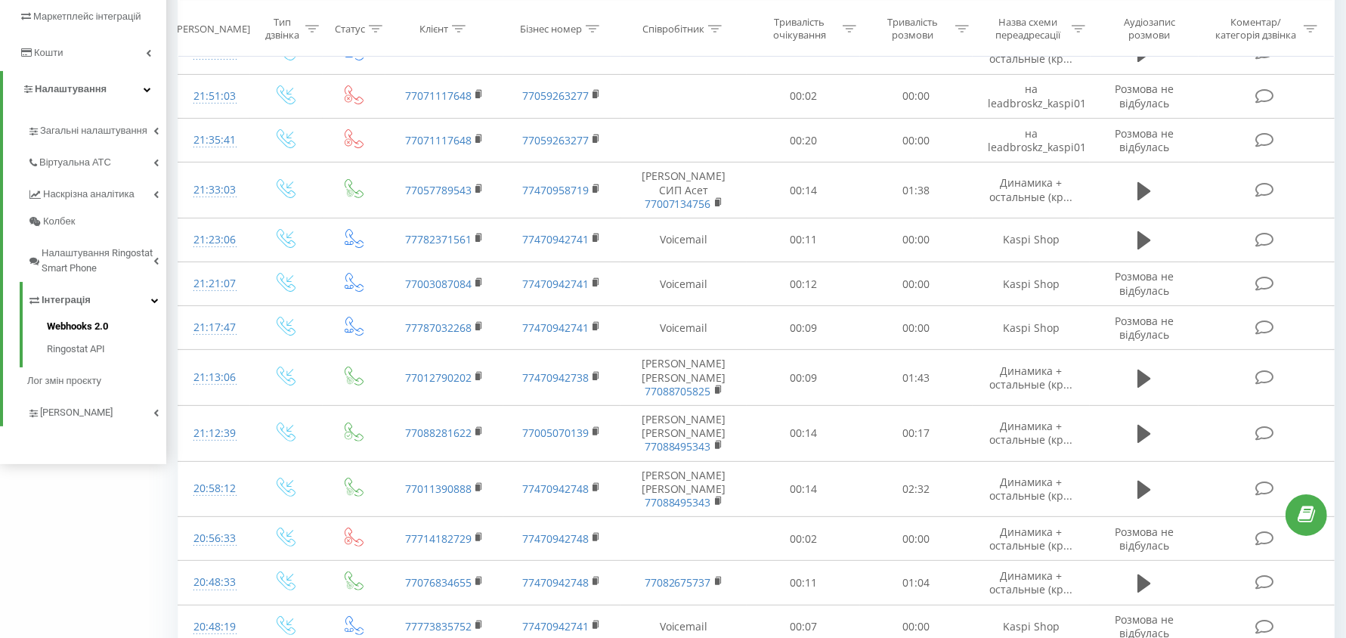
click at [87, 322] on span "Webhooks 2.0" at bounding box center [77, 326] width 61 height 15
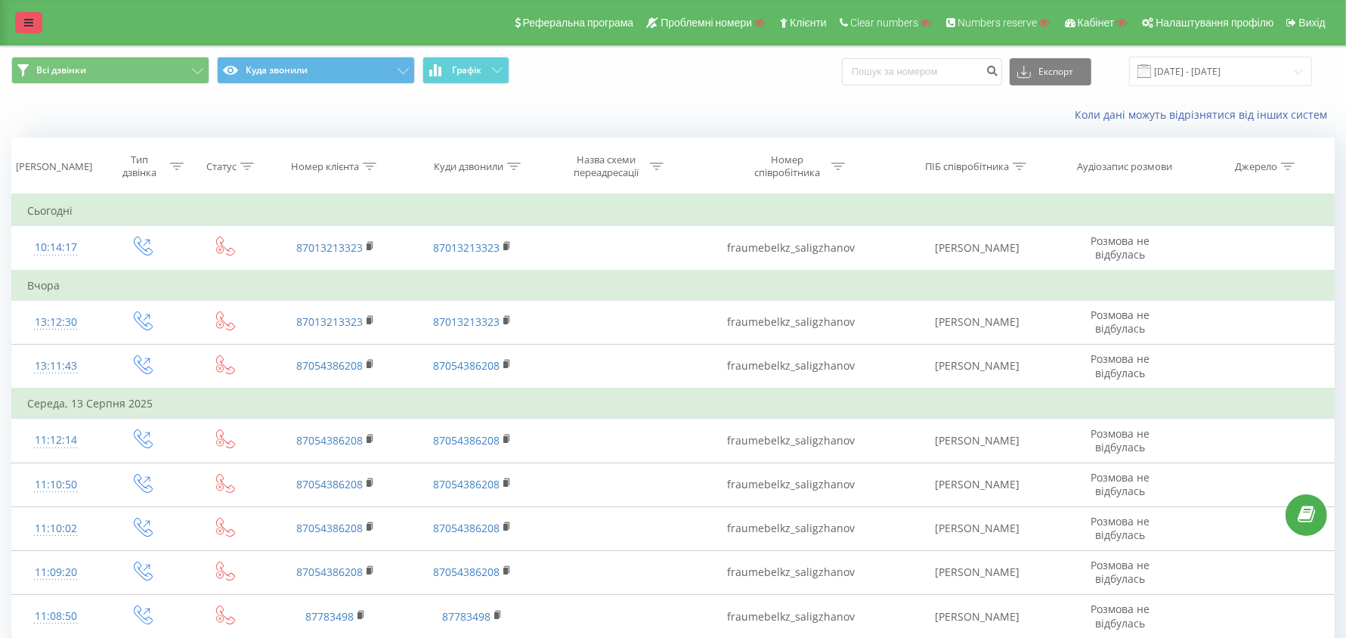
click at [19, 23] on link at bounding box center [28, 22] width 27 height 21
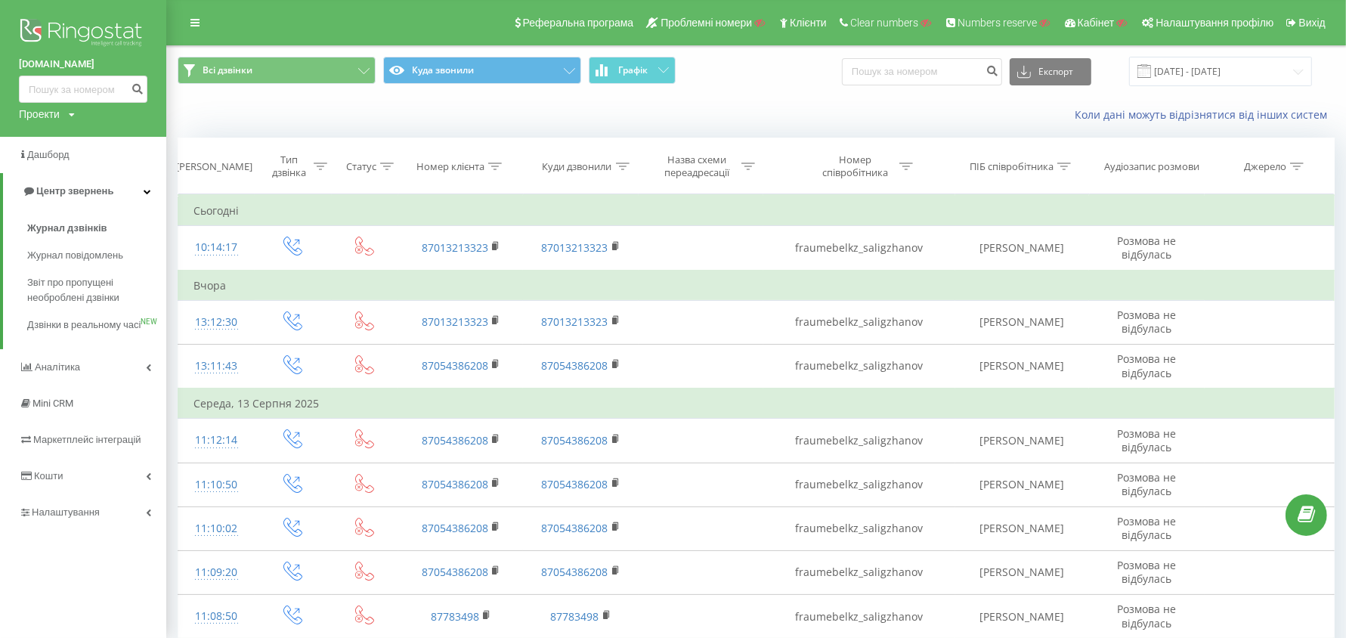
click at [49, 114] on div "Проекти" at bounding box center [39, 114] width 41 height 15
click at [56, 135] on input "text" at bounding box center [61, 137] width 76 height 22
click at [57, 133] on input "boo" at bounding box center [61, 137] width 76 height 22
type input "[DOMAIN_NAME]"
click at [129, 140] on link "Пошук" at bounding box center [121, 137] width 45 height 22
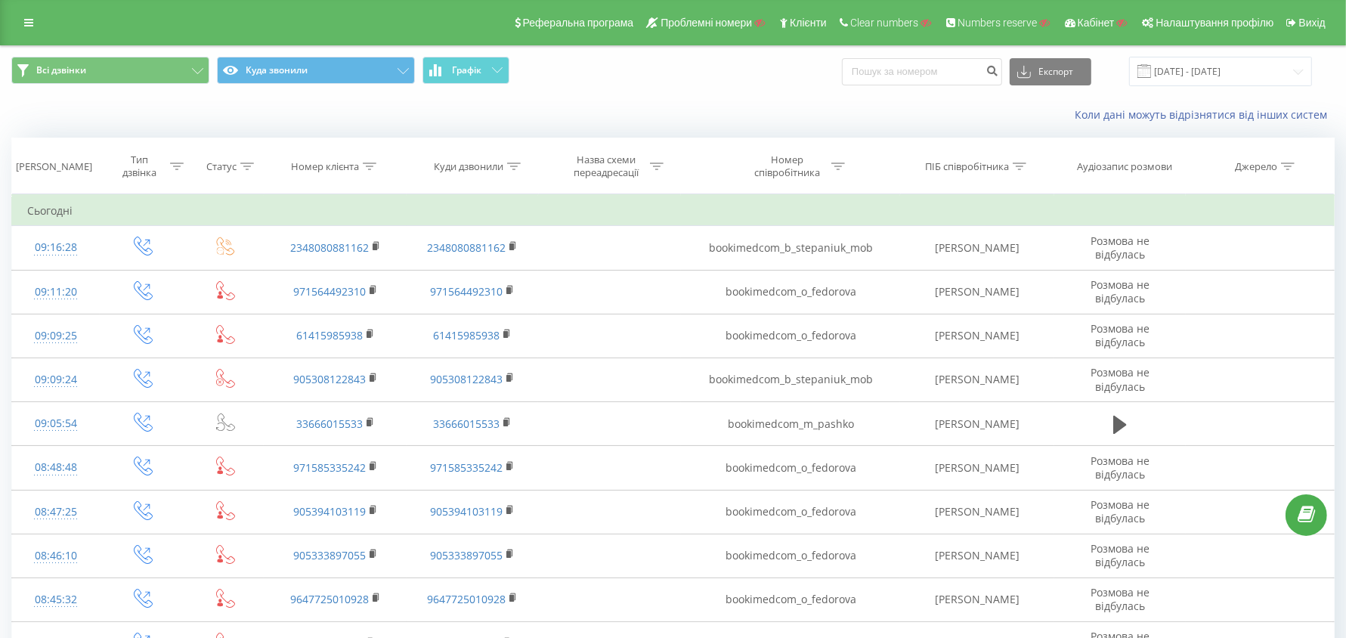
click at [841, 165] on icon at bounding box center [838, 166] width 14 height 8
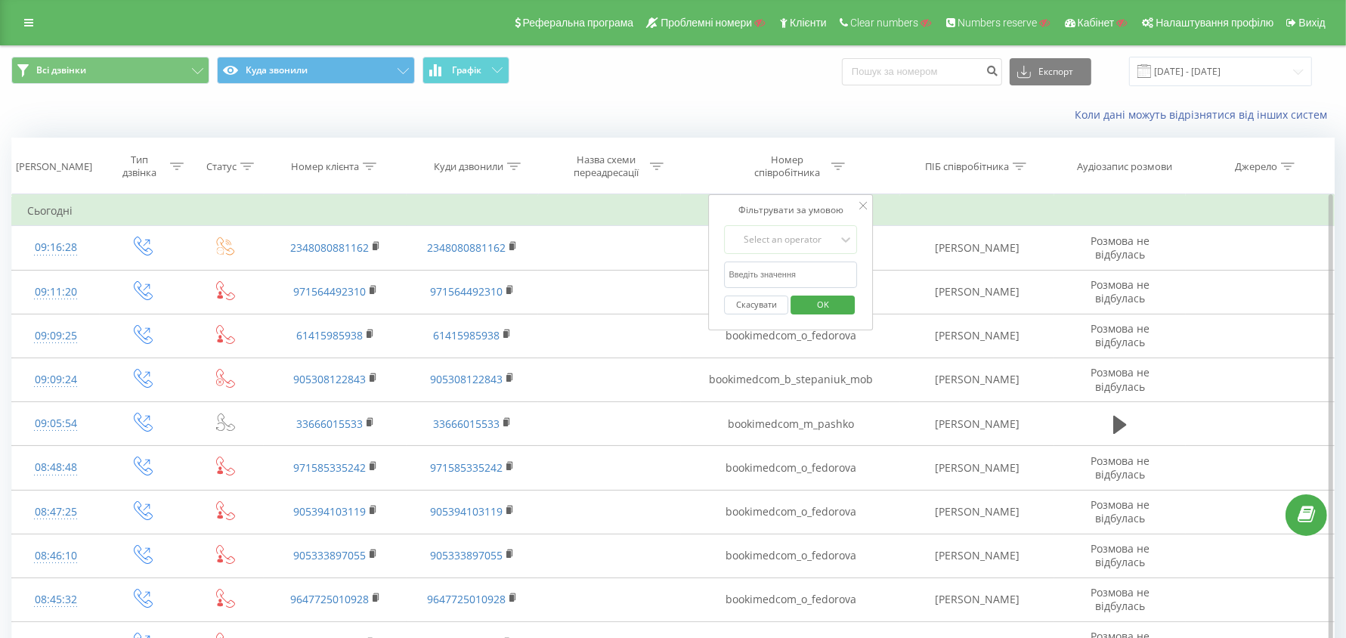
click at [811, 269] on input "text" at bounding box center [791, 274] width 133 height 26
paste input "bookimedcom_m_innocent"
type input "bookimedcom_m_innocent"
click at [805, 248] on div "Select an operator" at bounding box center [783, 239] width 110 height 23
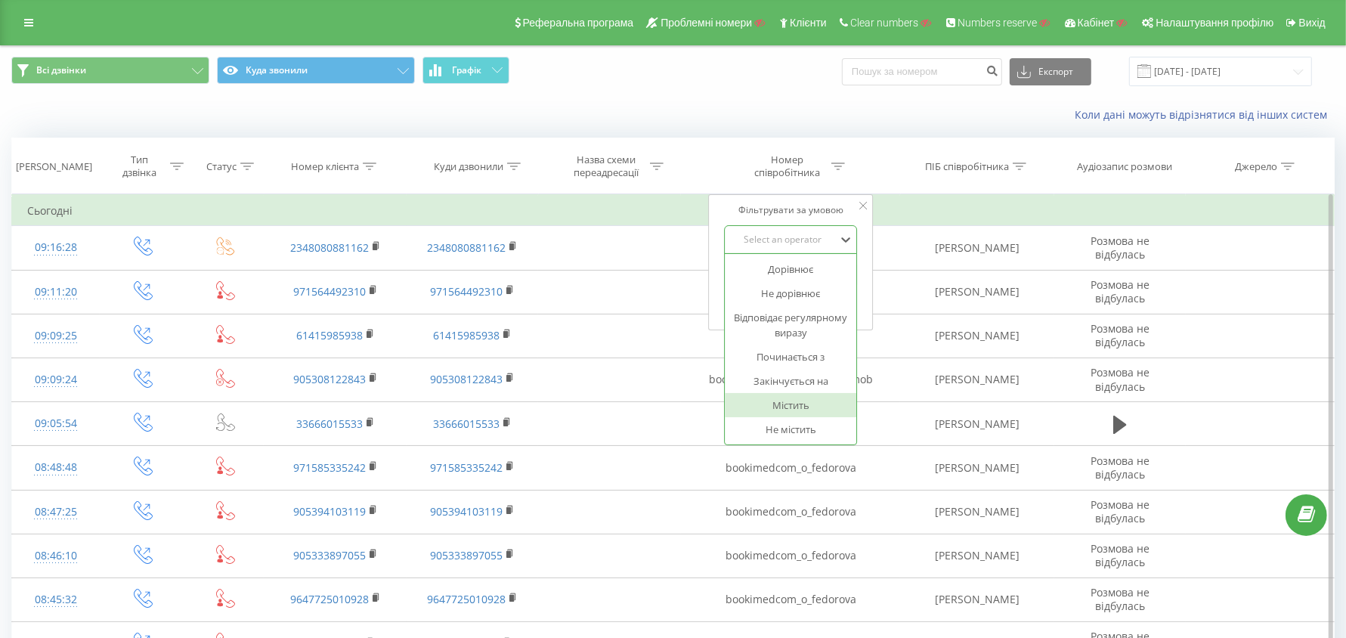
click at [802, 395] on div "Містить" at bounding box center [790, 405] width 131 height 24
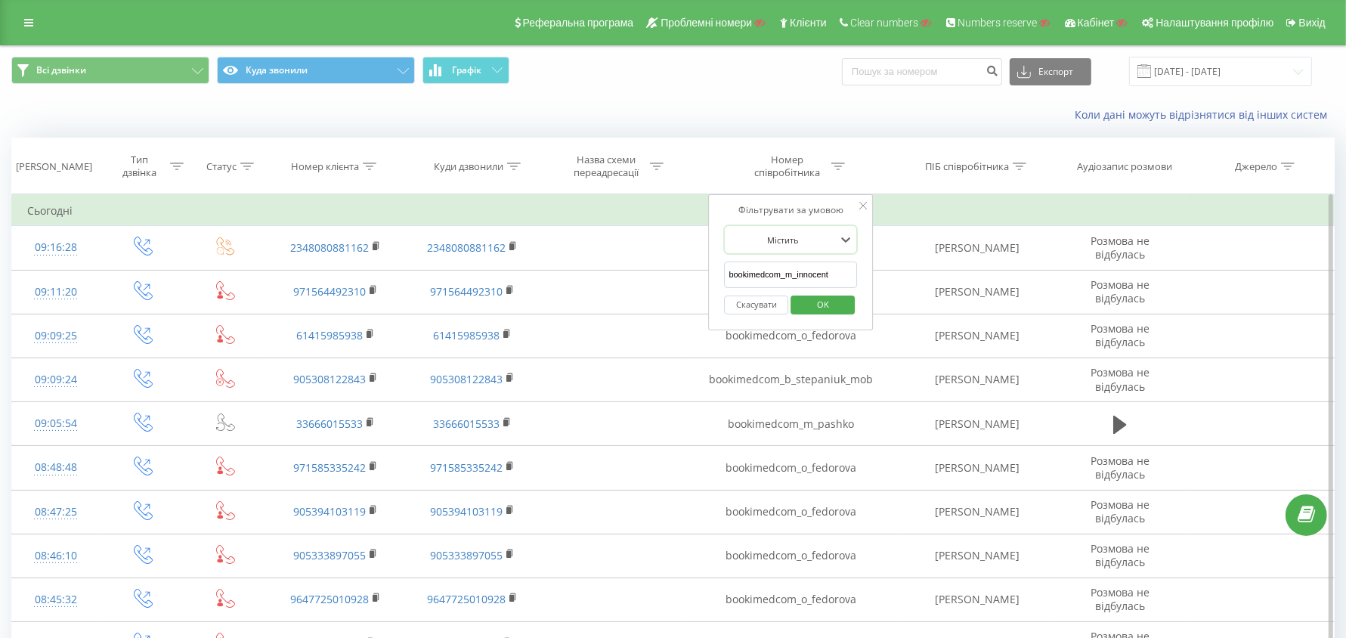
click at [817, 295] on span "OK" at bounding box center [823, 303] width 42 height 23
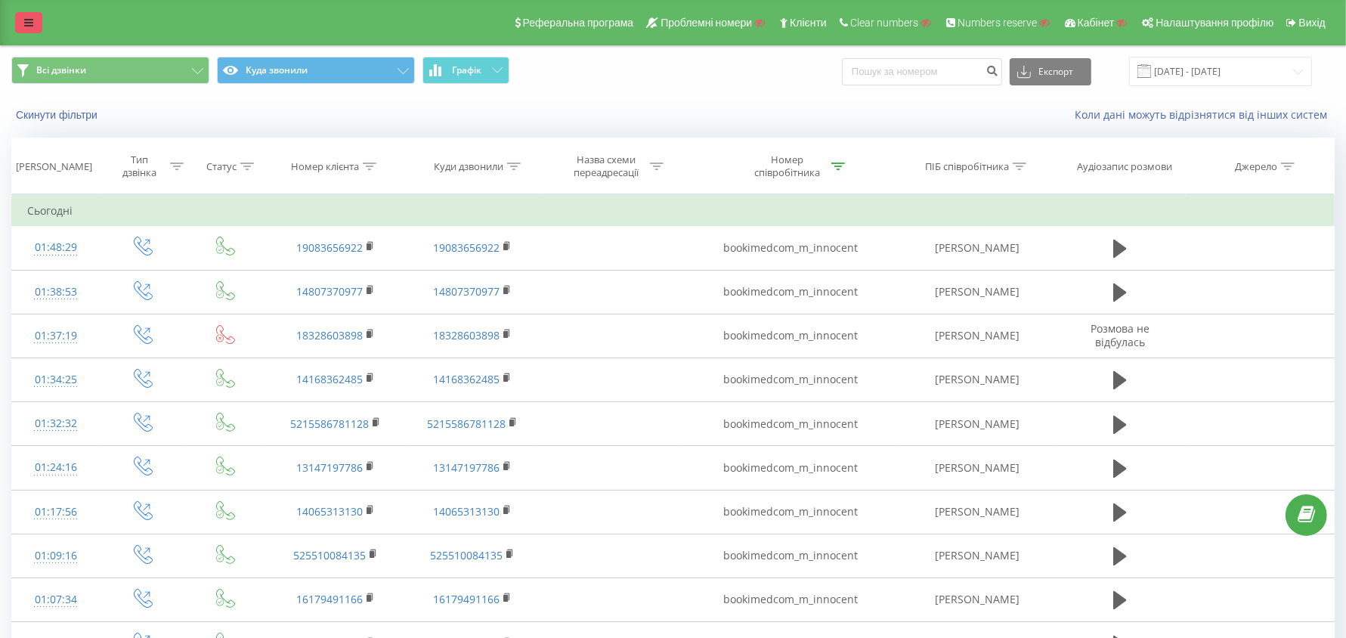
click at [35, 23] on link at bounding box center [28, 22] width 27 height 21
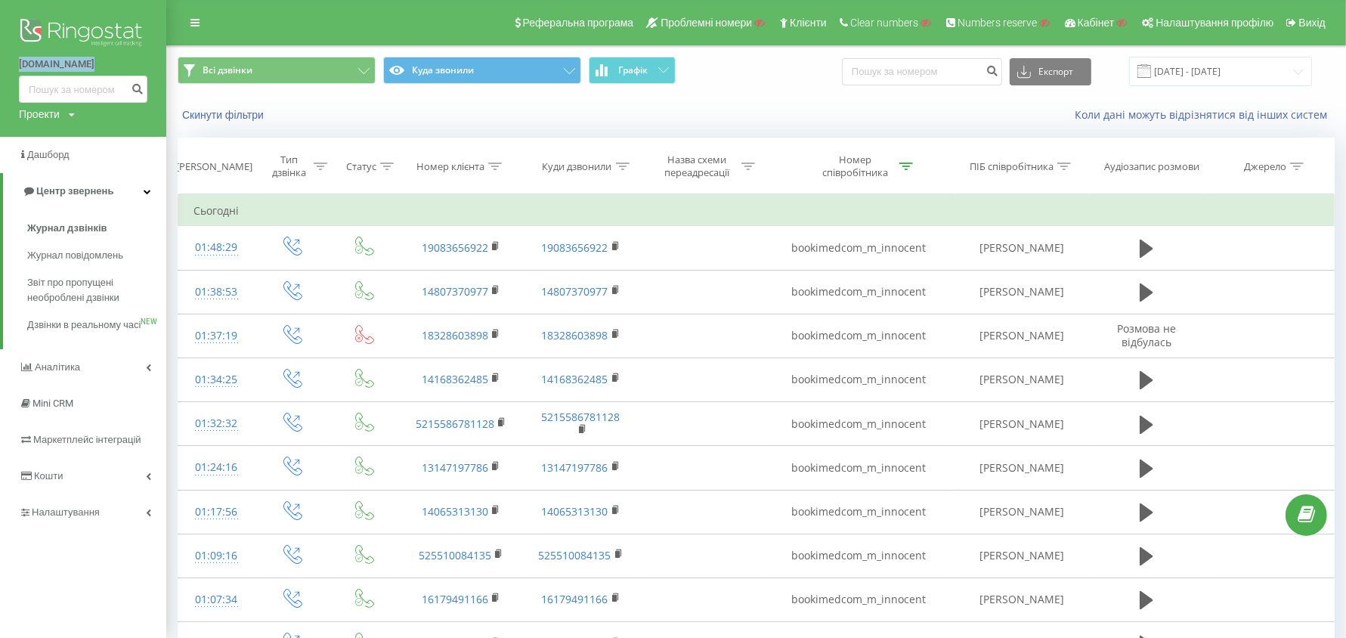
drag, startPoint x: 11, startPoint y: 71, endPoint x: 137, endPoint y: 72, distance: 125.4
click at [137, 72] on div "bookimed.com Проекти Пошук" at bounding box center [83, 68] width 166 height 137
copy link "[DOMAIN_NAME]"
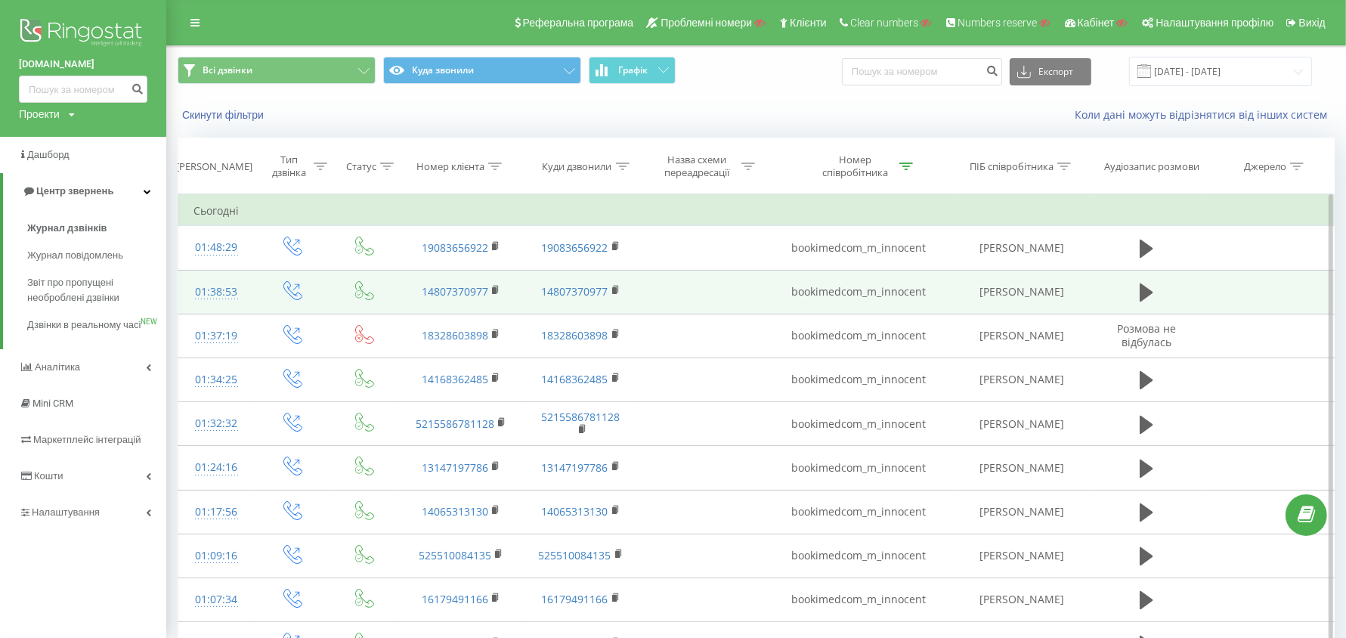
click at [889, 291] on td "bookimedcom_m_innocent" at bounding box center [859, 292] width 192 height 44
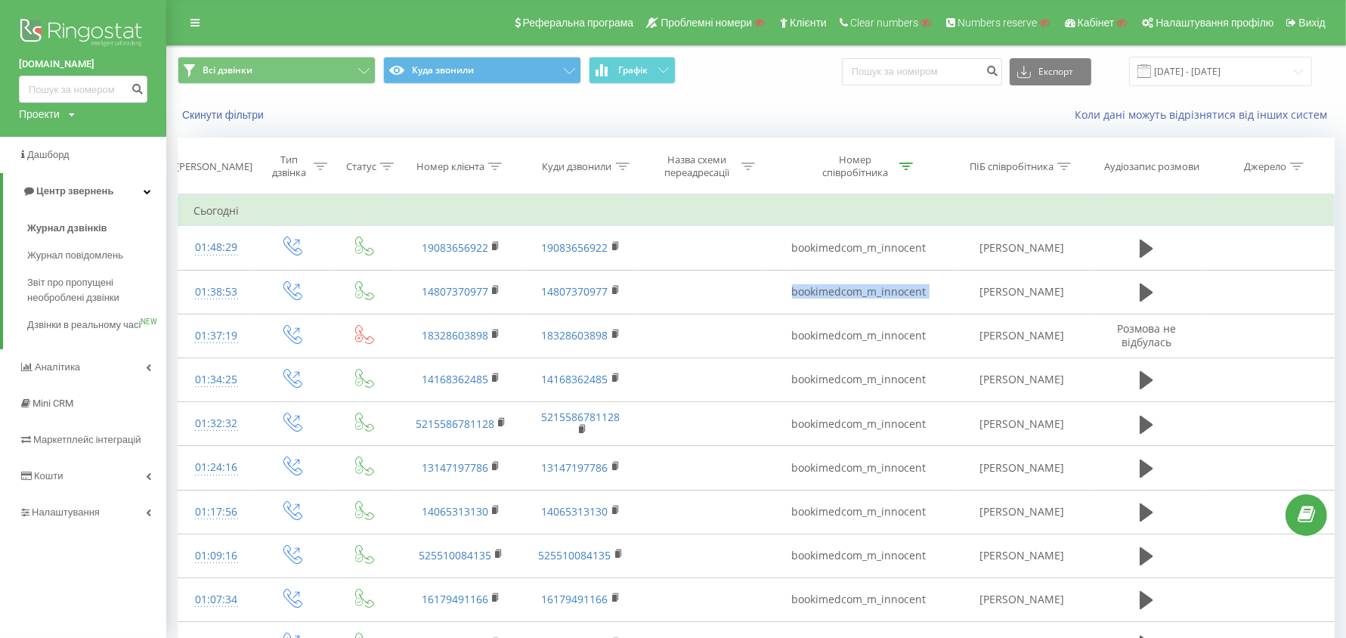
copy td "bookimedcom_m_innocent"
